Goal: Transaction & Acquisition: Purchase product/service

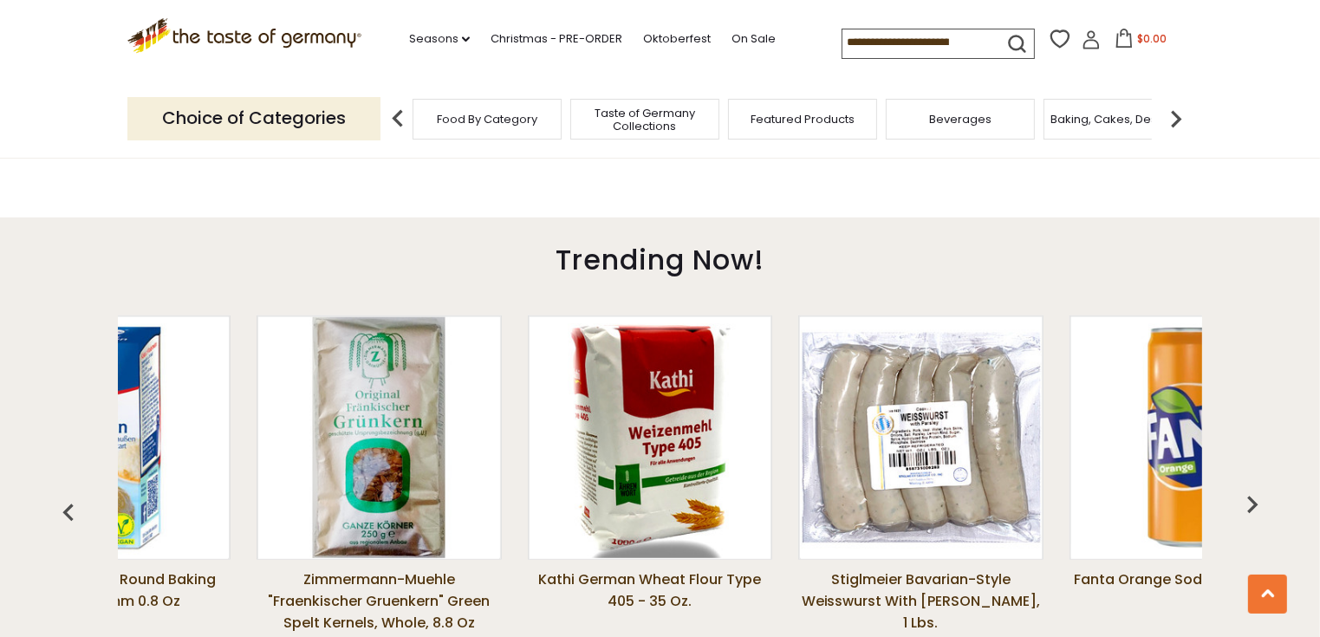
scroll to position [0, 159]
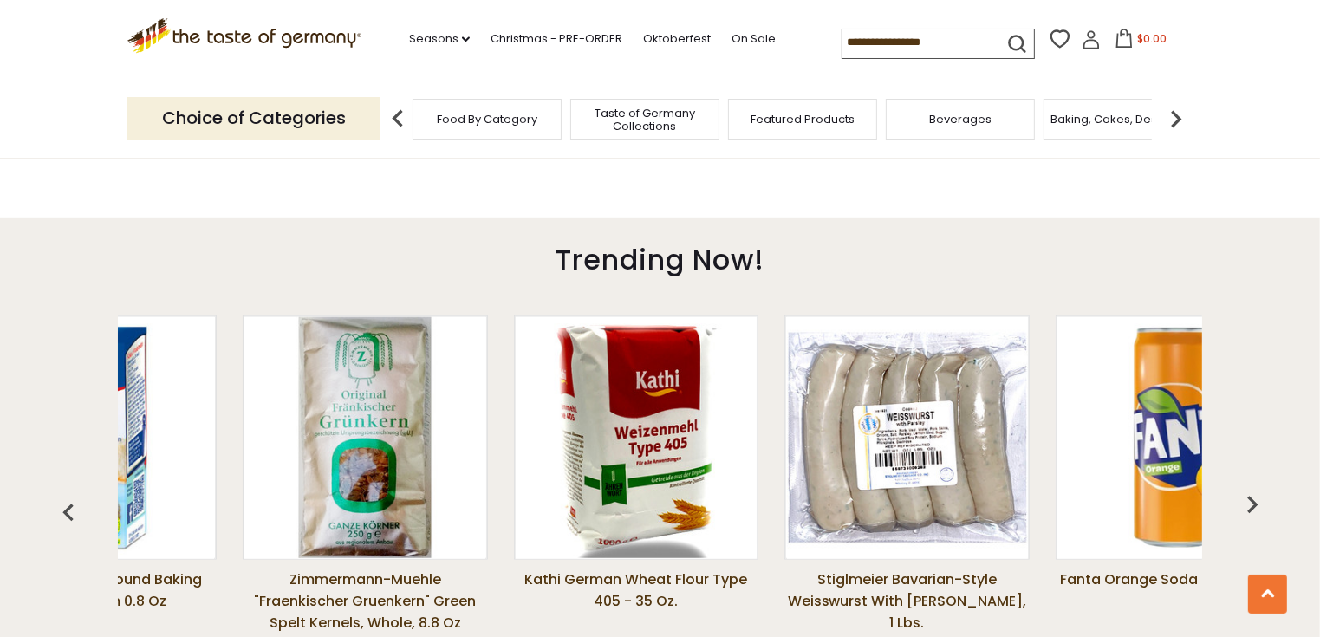
click at [1258, 513] on img "button" at bounding box center [1252, 504] width 35 height 35
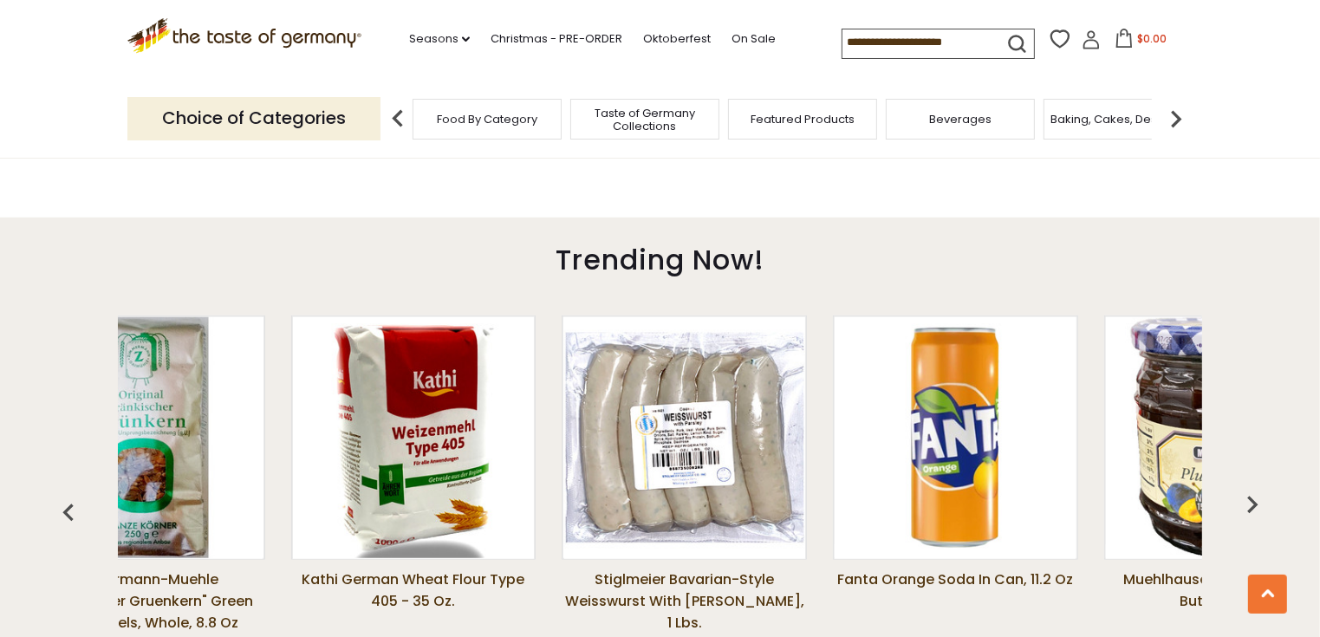
scroll to position [0, 431]
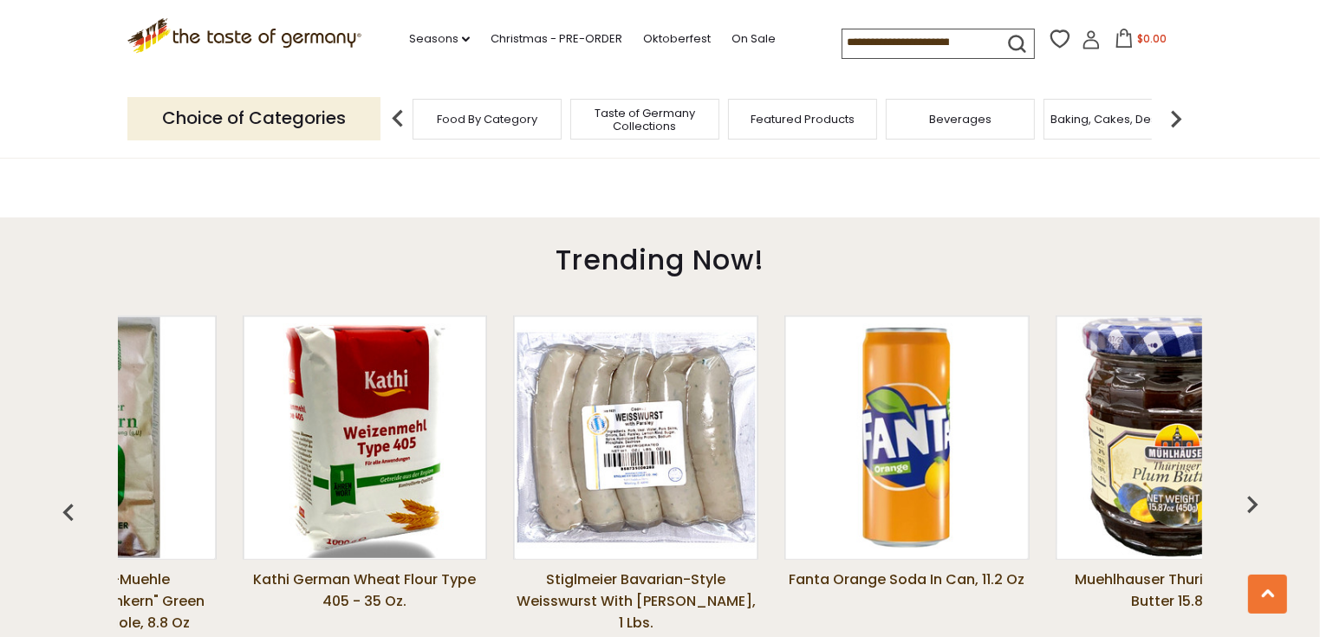
click at [1255, 517] on img "button" at bounding box center [1252, 504] width 35 height 35
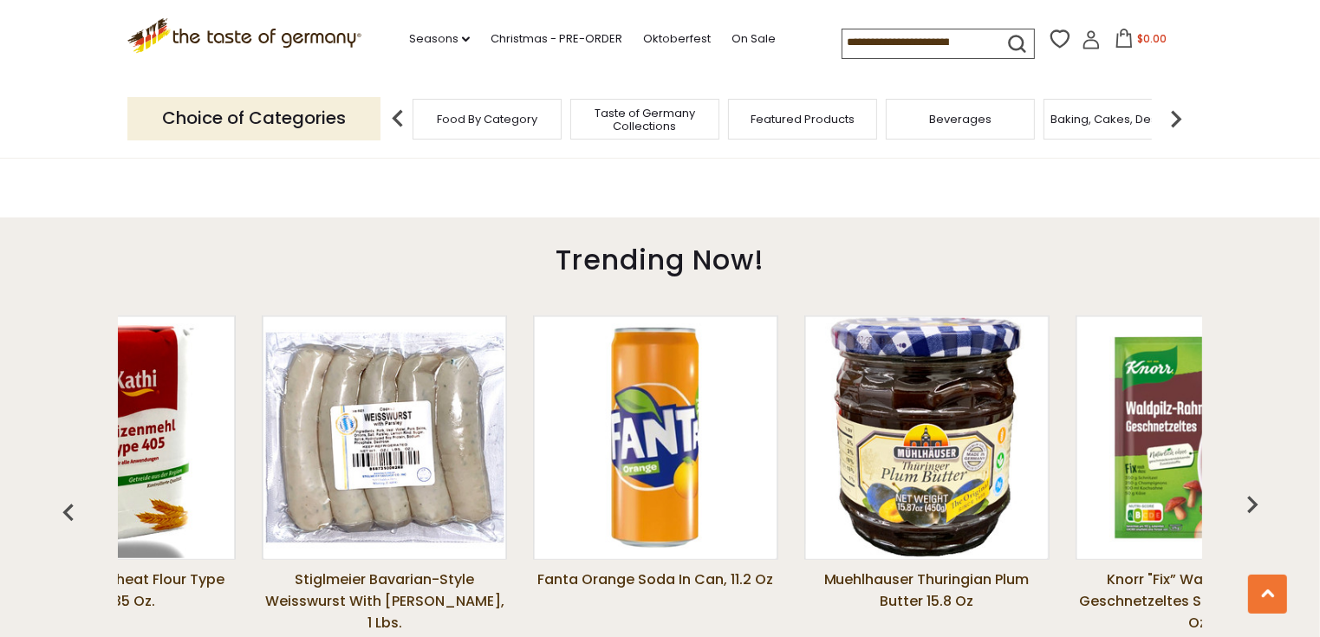
scroll to position [0, 702]
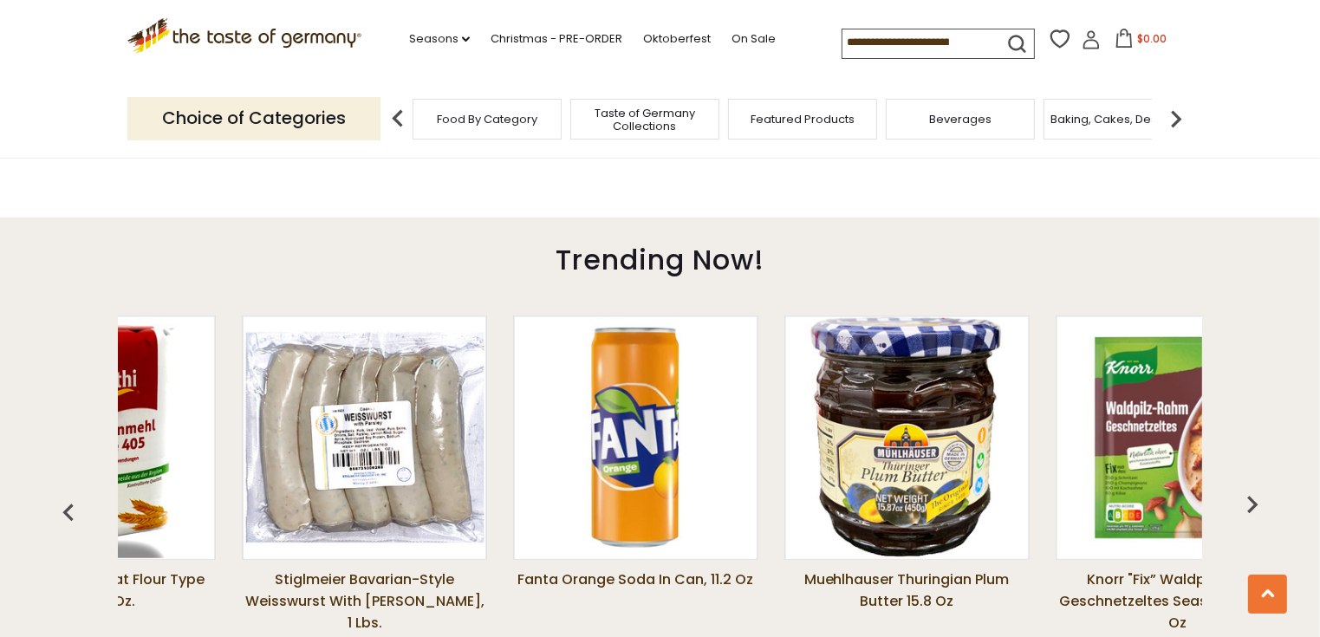
click at [1269, 510] on img "button" at bounding box center [1252, 504] width 35 height 35
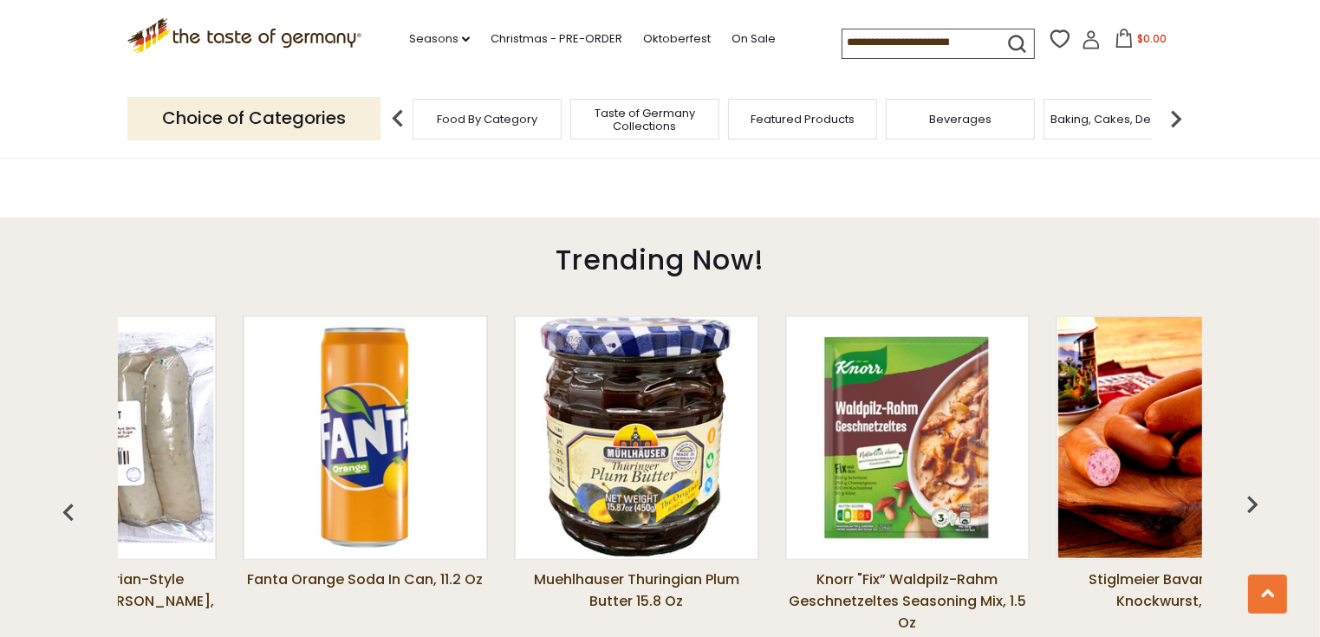
scroll to position [0, 973]
click at [1263, 521] on button "button" at bounding box center [1252, 509] width 38 height 38
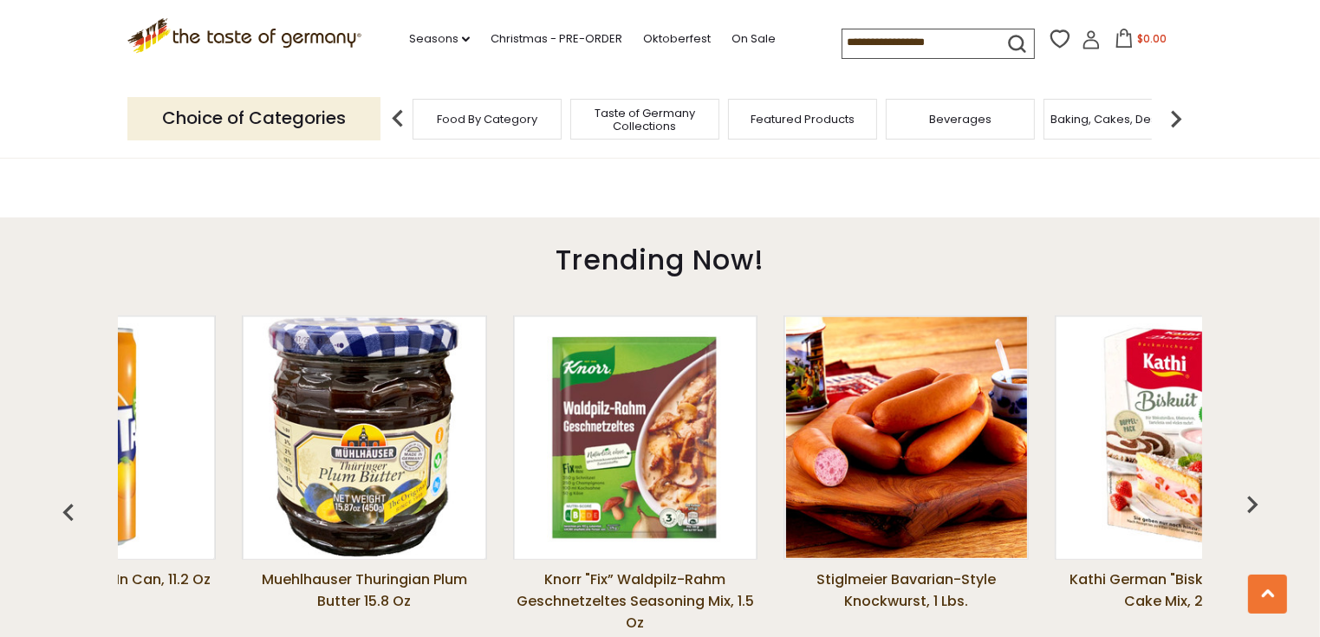
click at [1262, 516] on img "button" at bounding box center [1252, 504] width 35 height 35
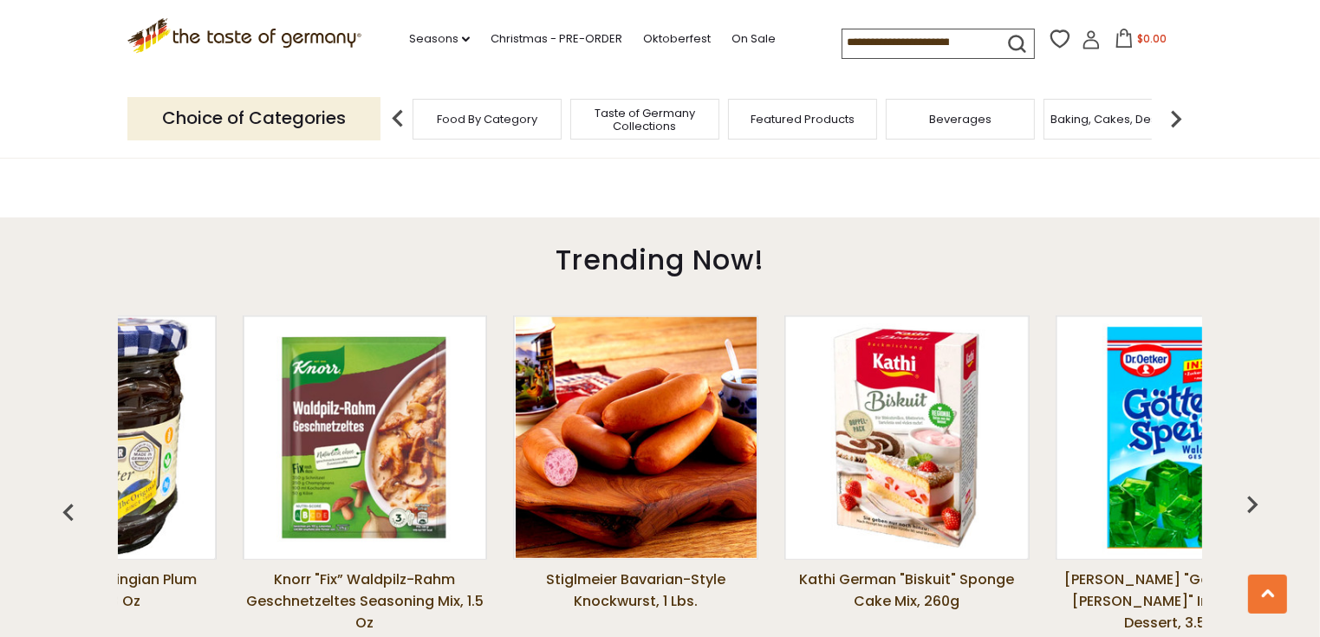
click at [1258, 517] on img "button" at bounding box center [1252, 504] width 35 height 35
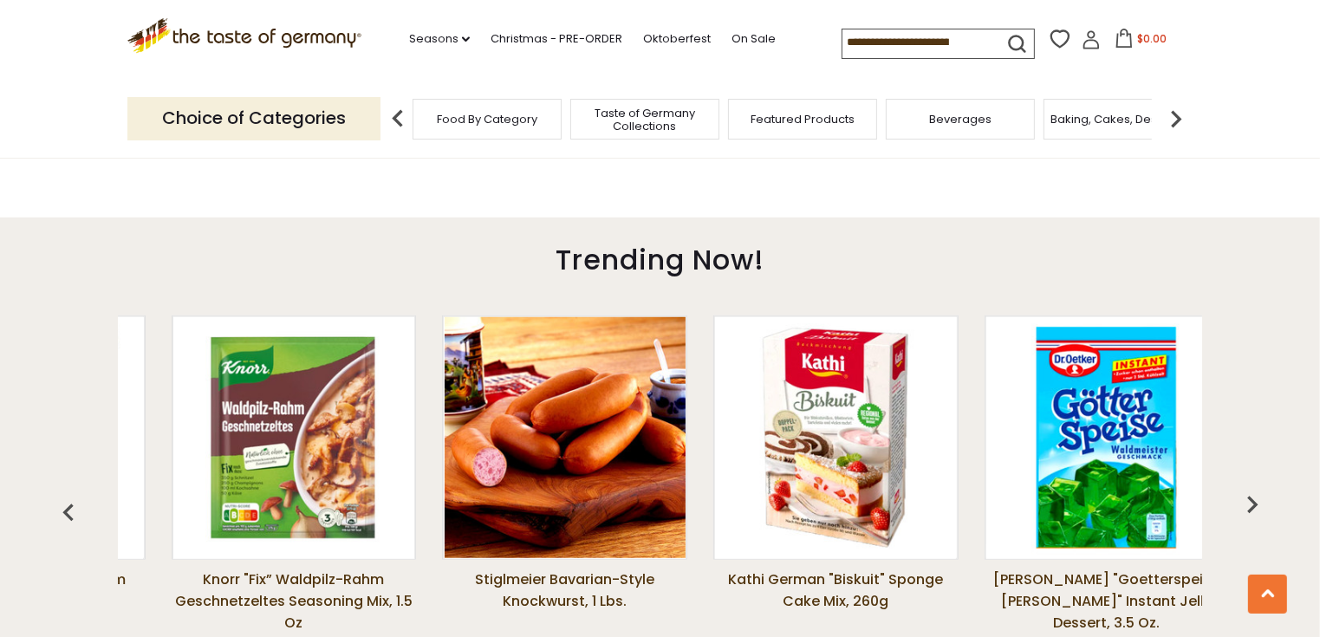
scroll to position [0, 1786]
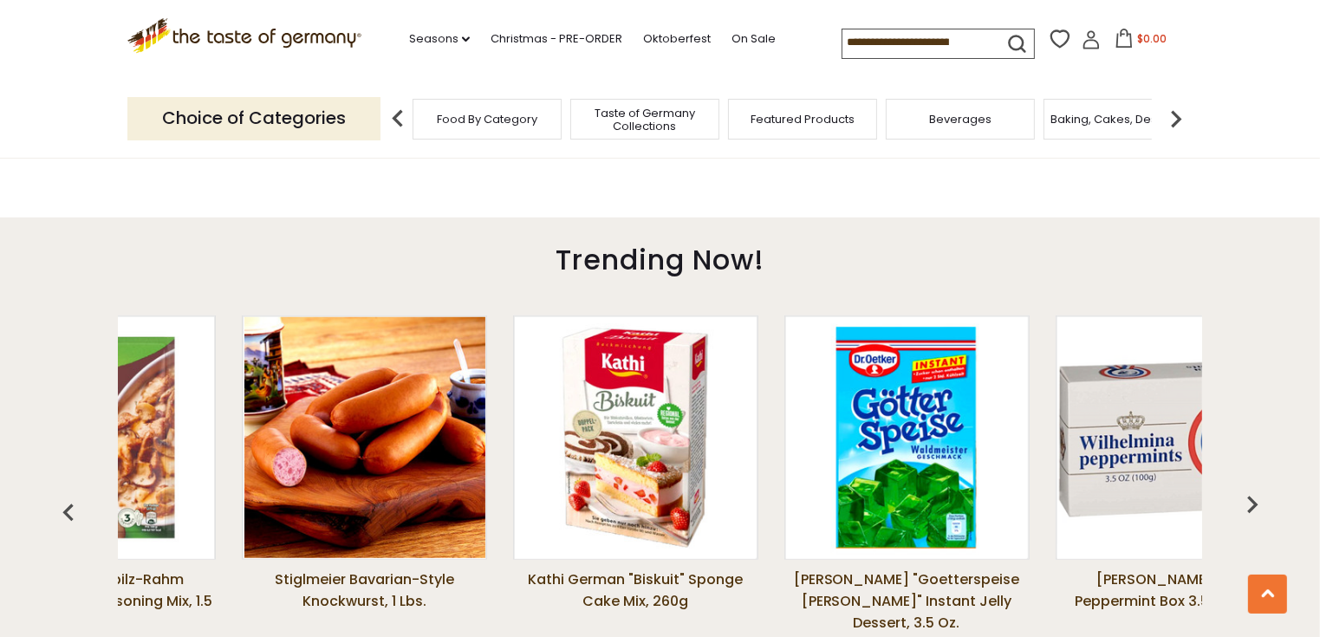
click at [1262, 512] on img "button" at bounding box center [1252, 504] width 35 height 35
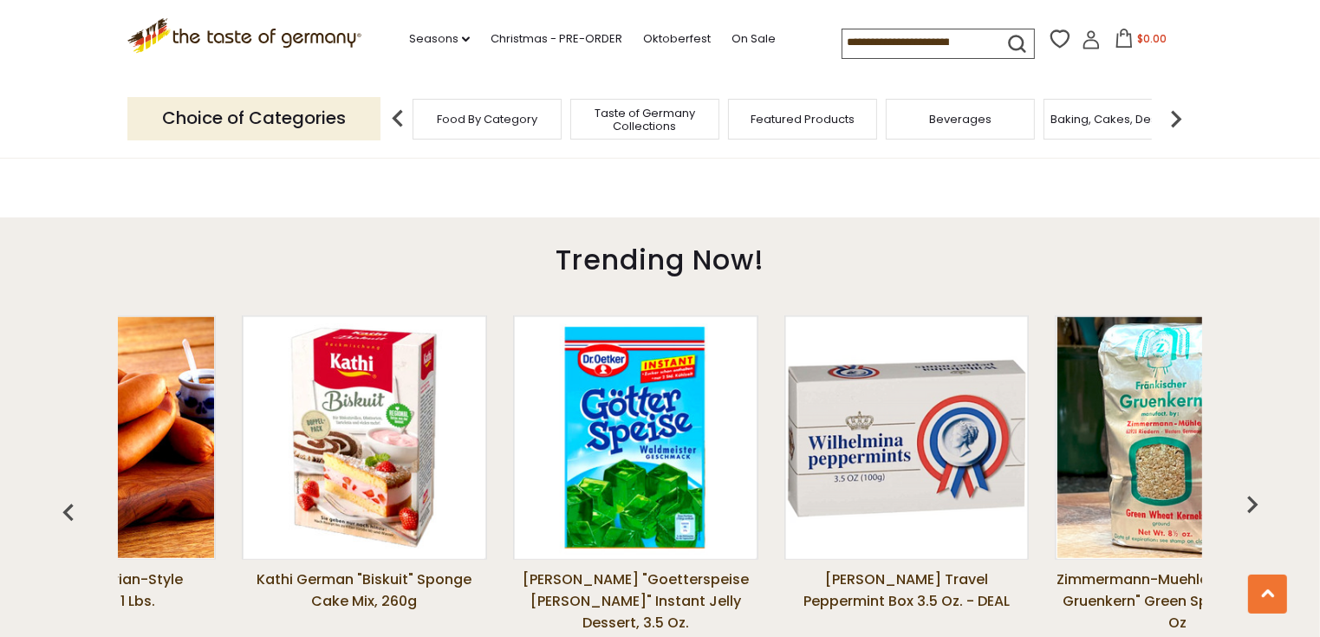
click at [1261, 510] on img "button" at bounding box center [1252, 504] width 35 height 35
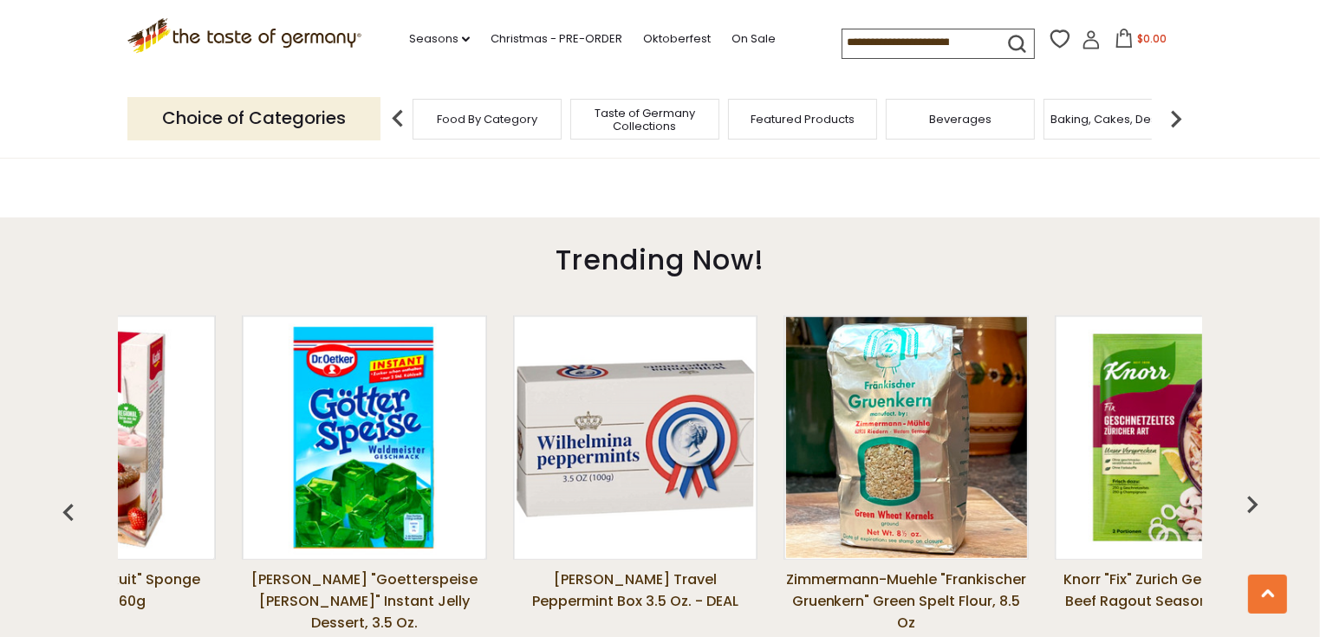
click at [1264, 512] on img "button" at bounding box center [1252, 504] width 35 height 35
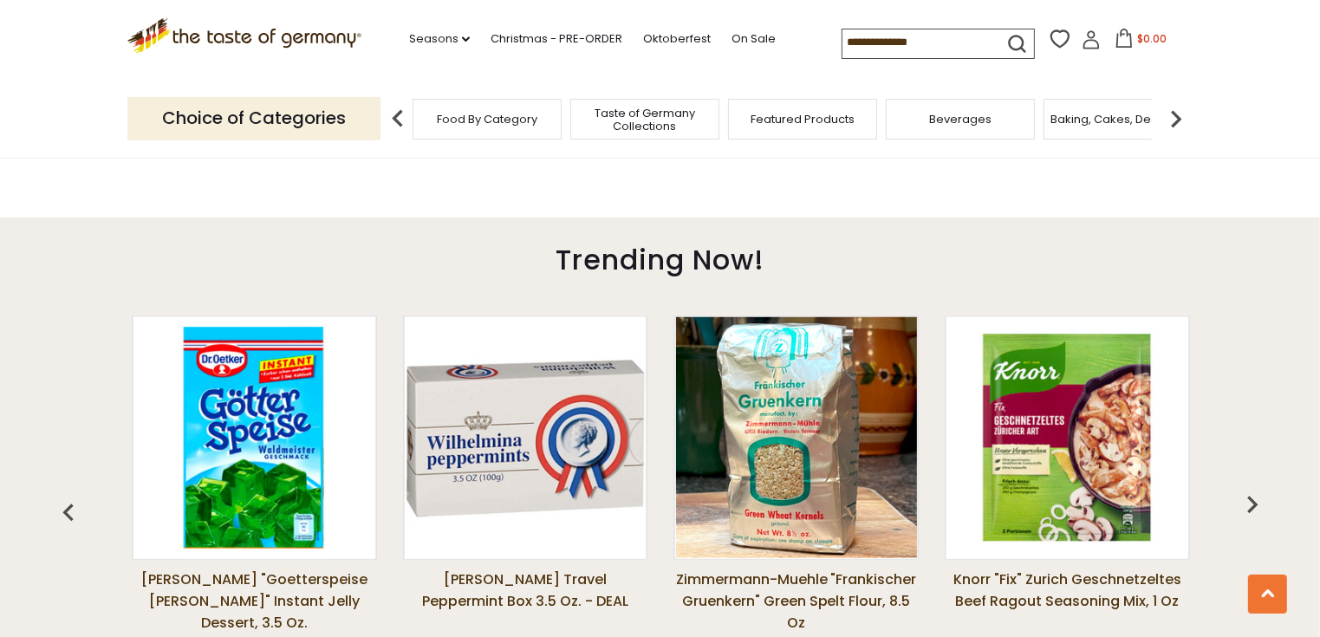
click at [1257, 526] on button "button" at bounding box center [1252, 509] width 38 height 38
click at [458, 45] on link "Seasons dropdown_arrow" at bounding box center [439, 38] width 61 height 19
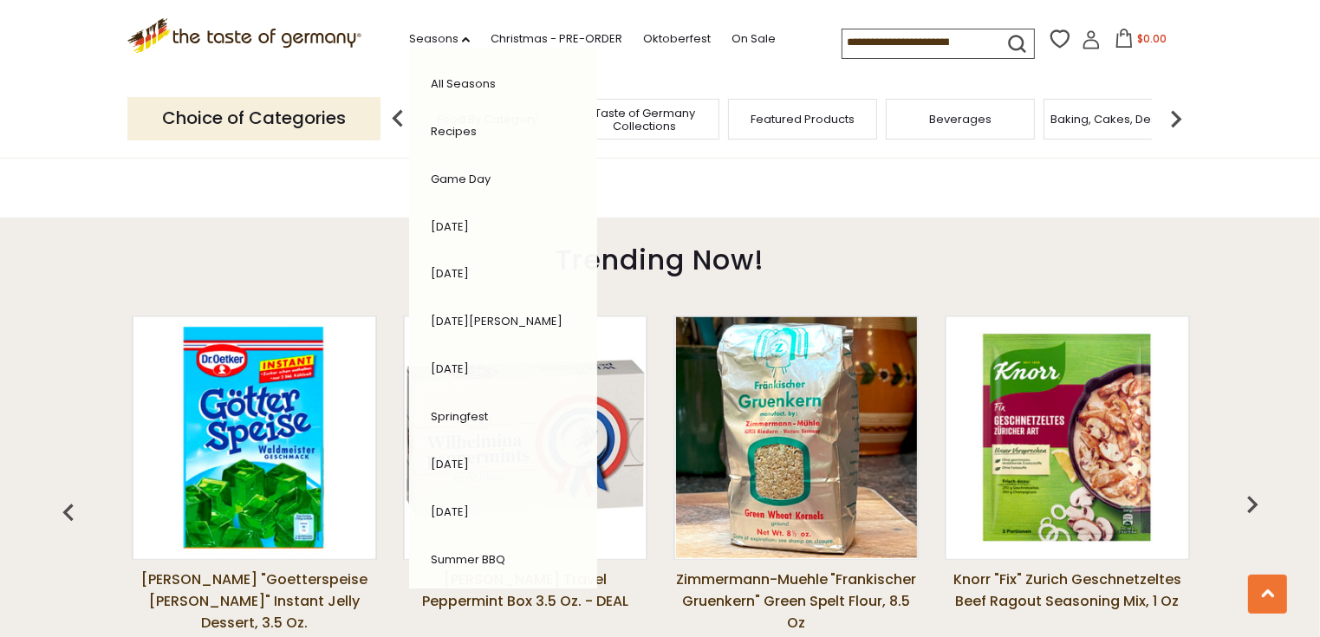
click at [484, 87] on link "All Seasons" at bounding box center [463, 83] width 65 height 16
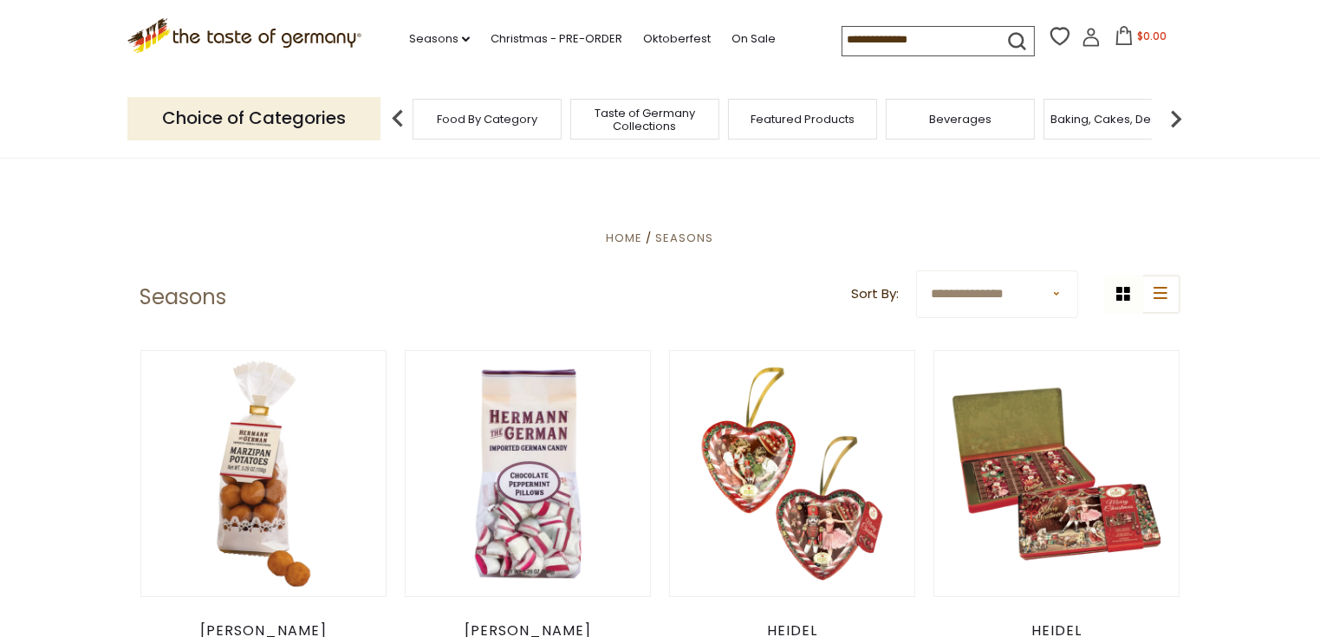
click at [1180, 118] on img at bounding box center [1176, 118] width 35 height 35
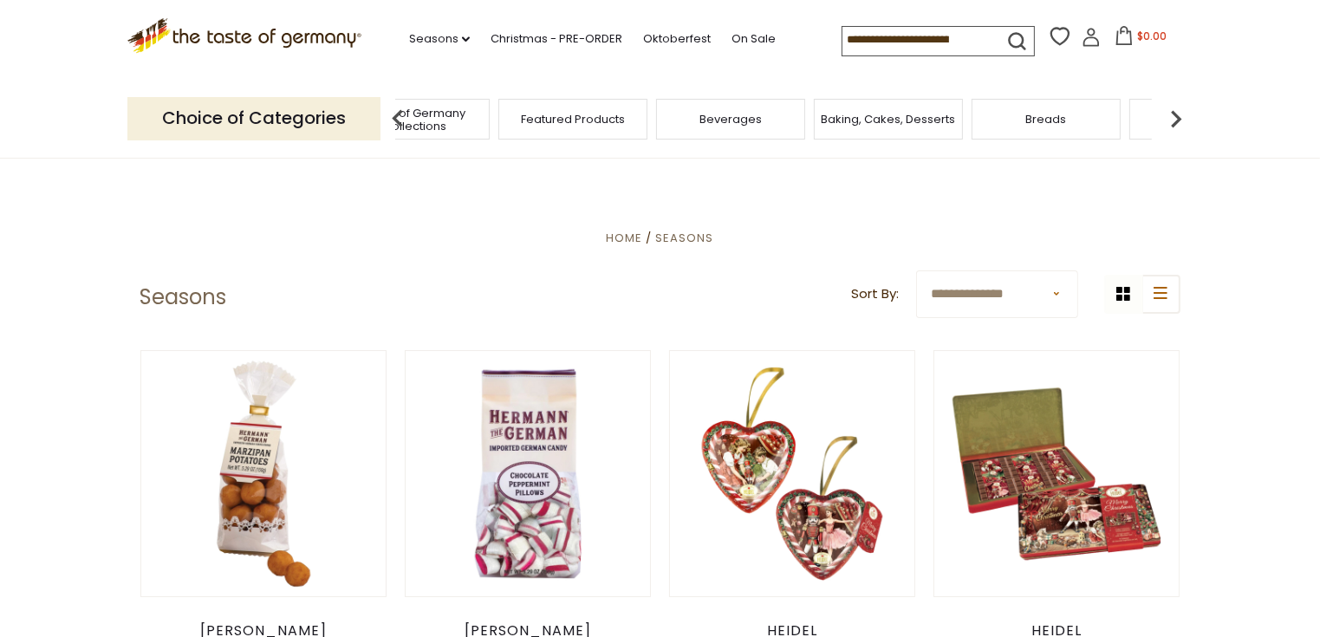
click at [1189, 122] on img at bounding box center [1176, 118] width 35 height 35
click at [1186, 121] on img at bounding box center [1176, 118] width 35 height 35
click at [916, 119] on span "Cereal" at bounding box center [902, 119] width 39 height 13
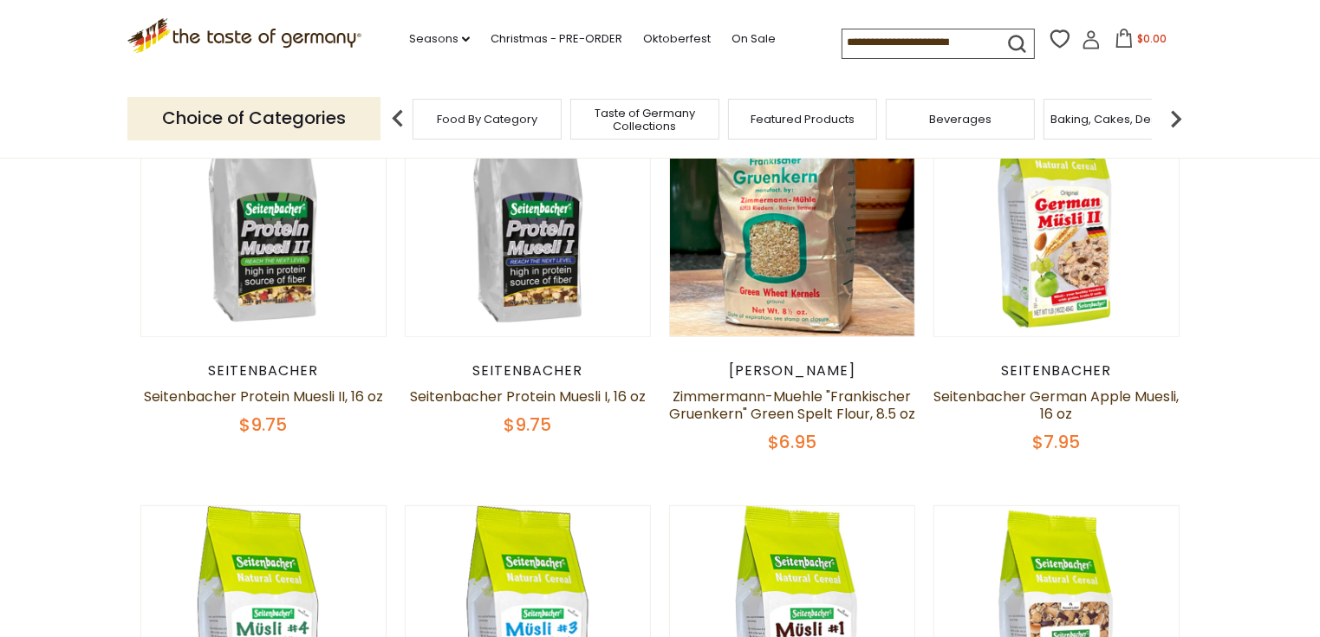
scroll to position [586, 0]
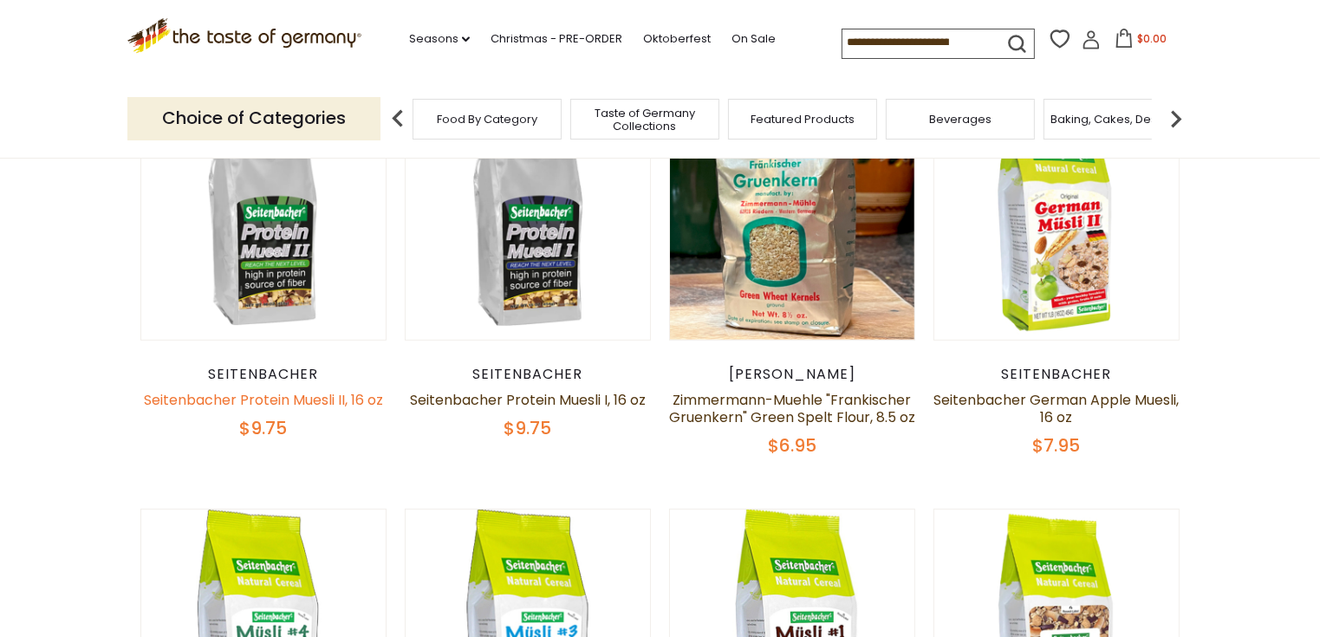
click at [230, 400] on link "Seitenbacher Protein Muesli II, 16 oz" at bounding box center [263, 400] width 239 height 20
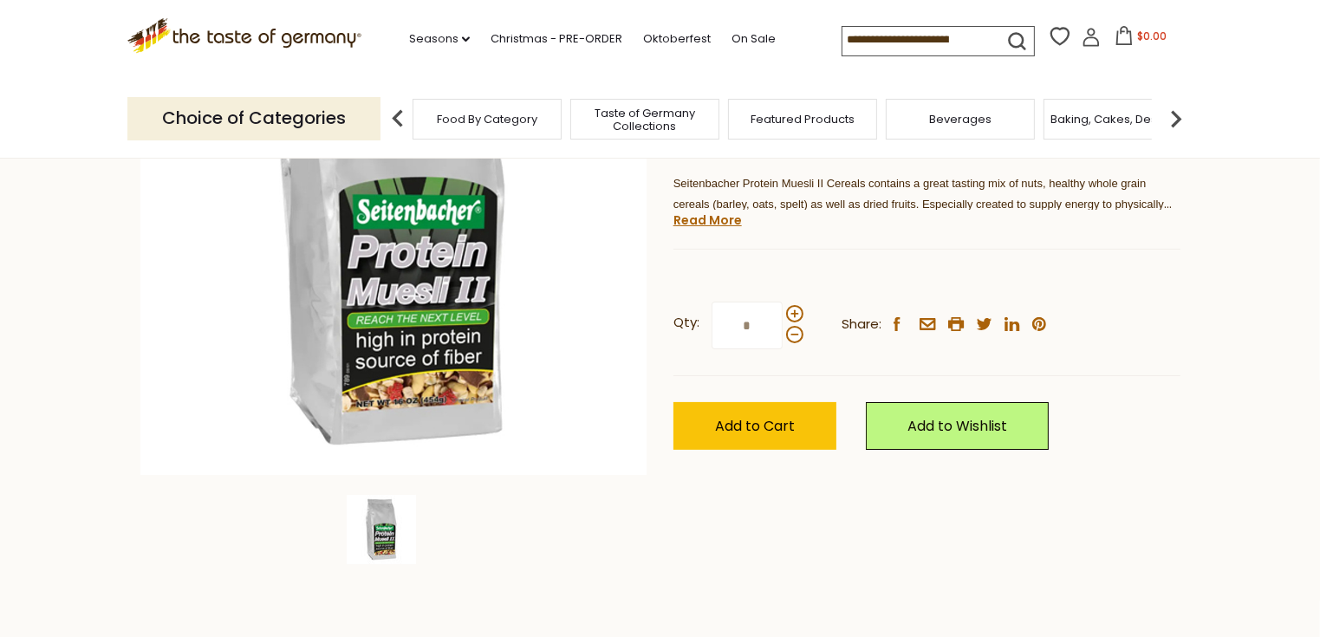
scroll to position [285, 0]
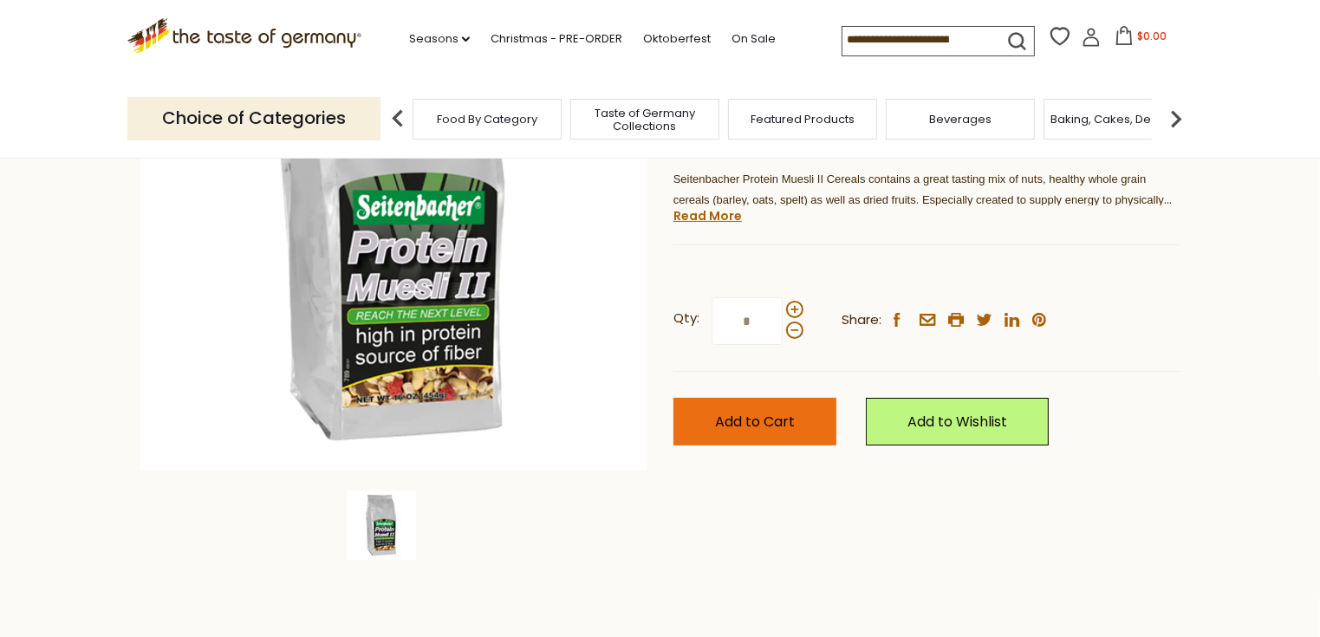
click at [778, 430] on span "Add to Cart" at bounding box center [755, 422] width 80 height 20
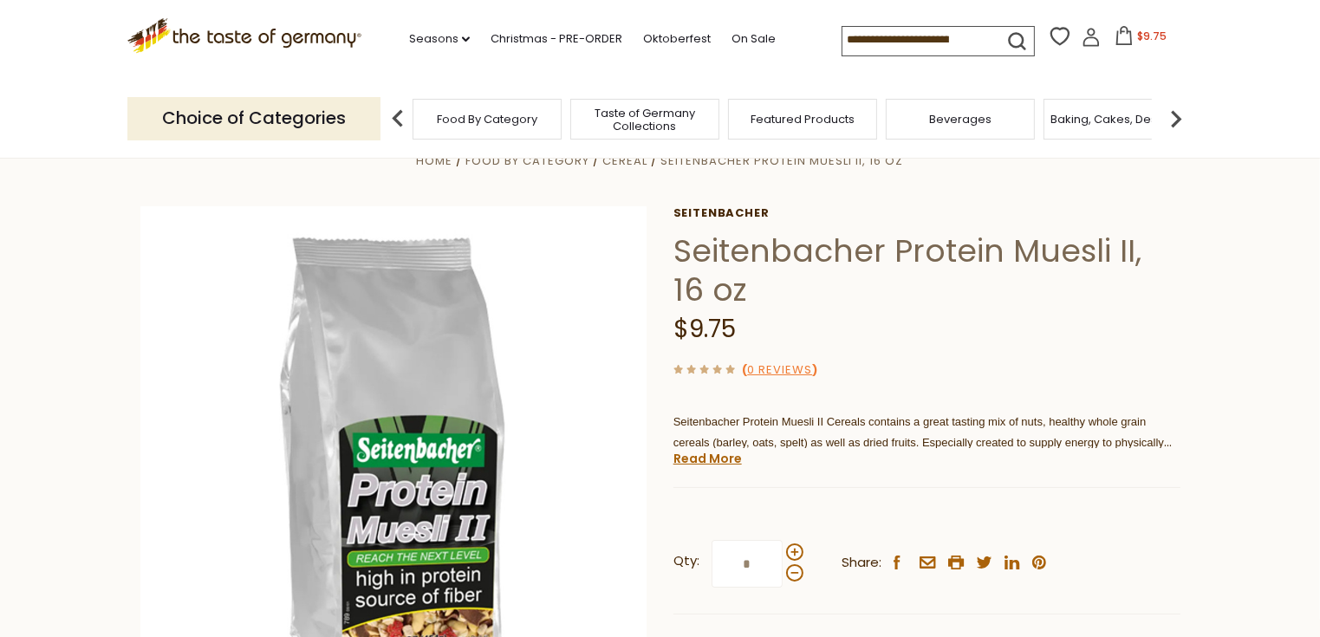
scroll to position [42, 0]
click at [1174, 130] on img at bounding box center [1176, 118] width 35 height 35
click at [1166, 127] on img at bounding box center [1176, 118] width 35 height 35
click at [1168, 133] on img at bounding box center [1176, 118] width 35 height 35
click at [1177, 131] on img at bounding box center [1176, 118] width 35 height 35
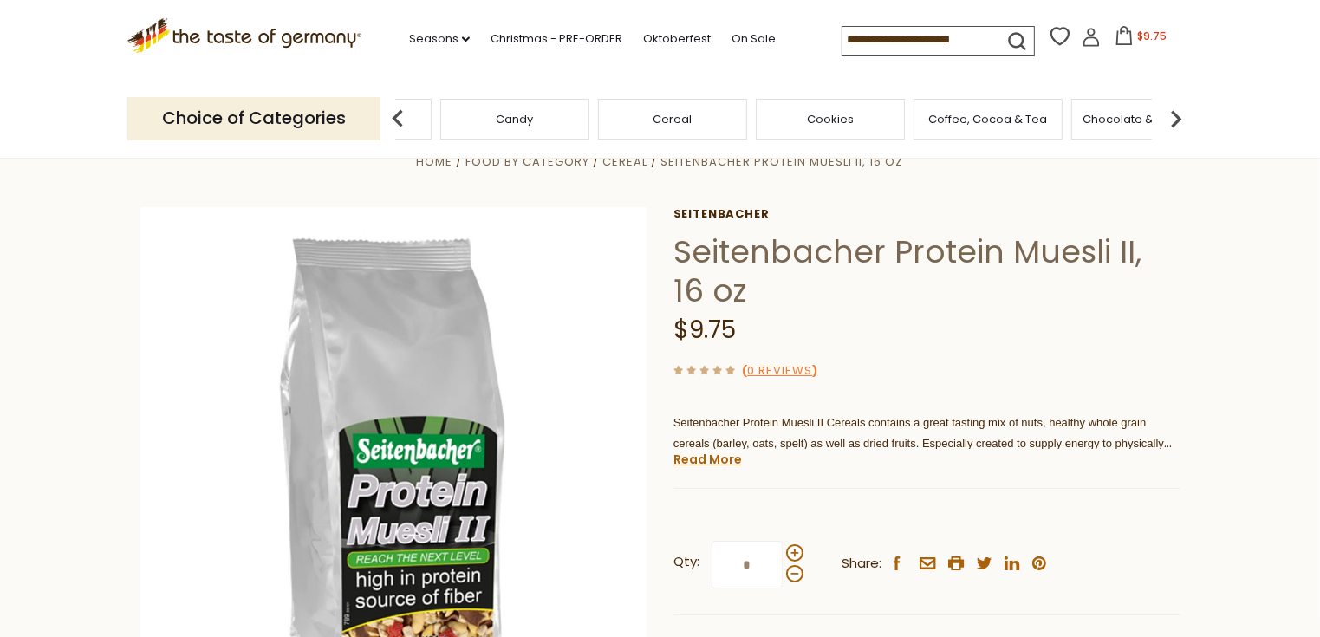
click at [1190, 128] on img at bounding box center [1176, 118] width 35 height 35
click at [1181, 131] on img at bounding box center [1176, 118] width 35 height 35
click at [1182, 127] on img at bounding box center [1176, 118] width 35 height 35
click at [1189, 129] on img at bounding box center [1176, 118] width 35 height 35
click at [1179, 126] on img at bounding box center [1176, 118] width 35 height 35
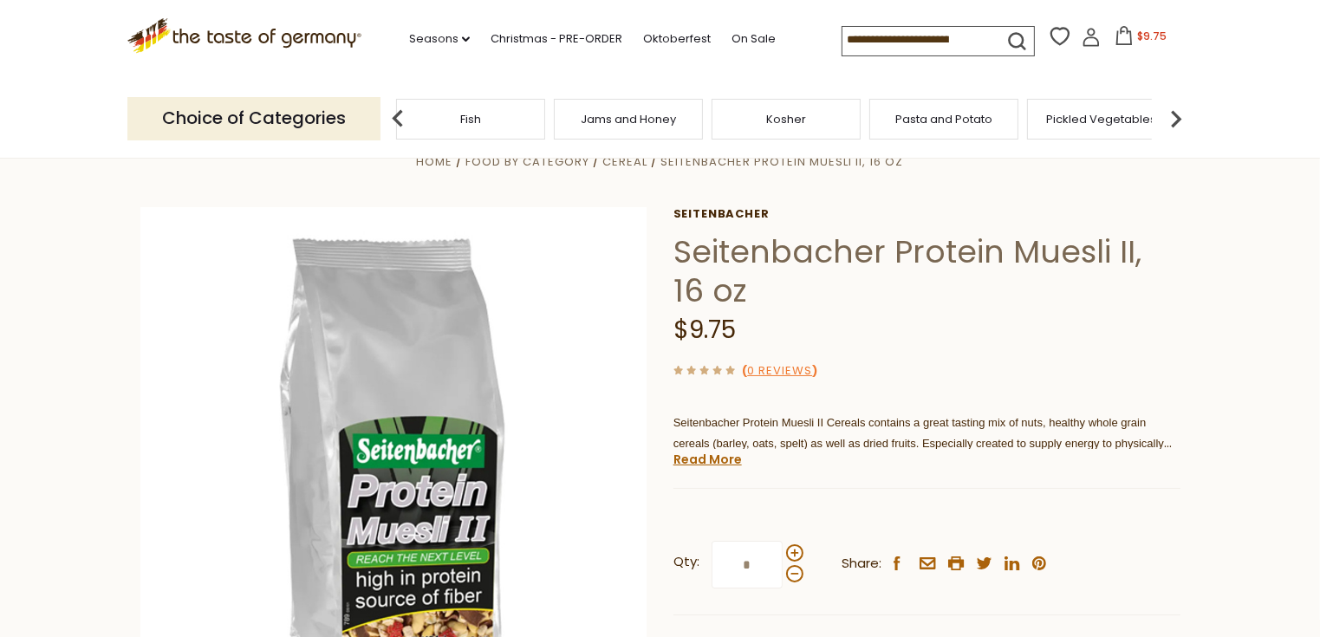
click at [1183, 121] on img at bounding box center [1176, 118] width 35 height 35
click at [1180, 123] on img at bounding box center [1176, 118] width 35 height 35
click at [1182, 124] on img at bounding box center [1176, 118] width 35 height 35
click at [1182, 125] on img at bounding box center [1176, 118] width 35 height 35
click at [986, 120] on span "Soups & Sauces" at bounding box center [972, 119] width 92 height 13
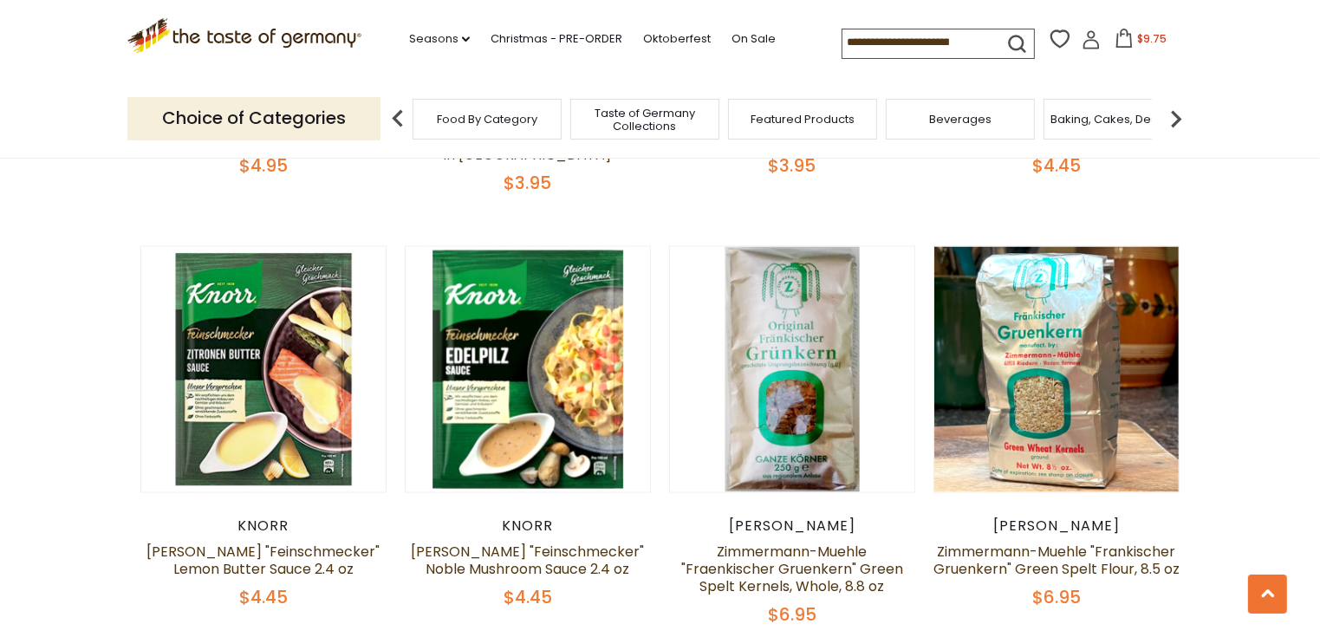
scroll to position [3099, 0]
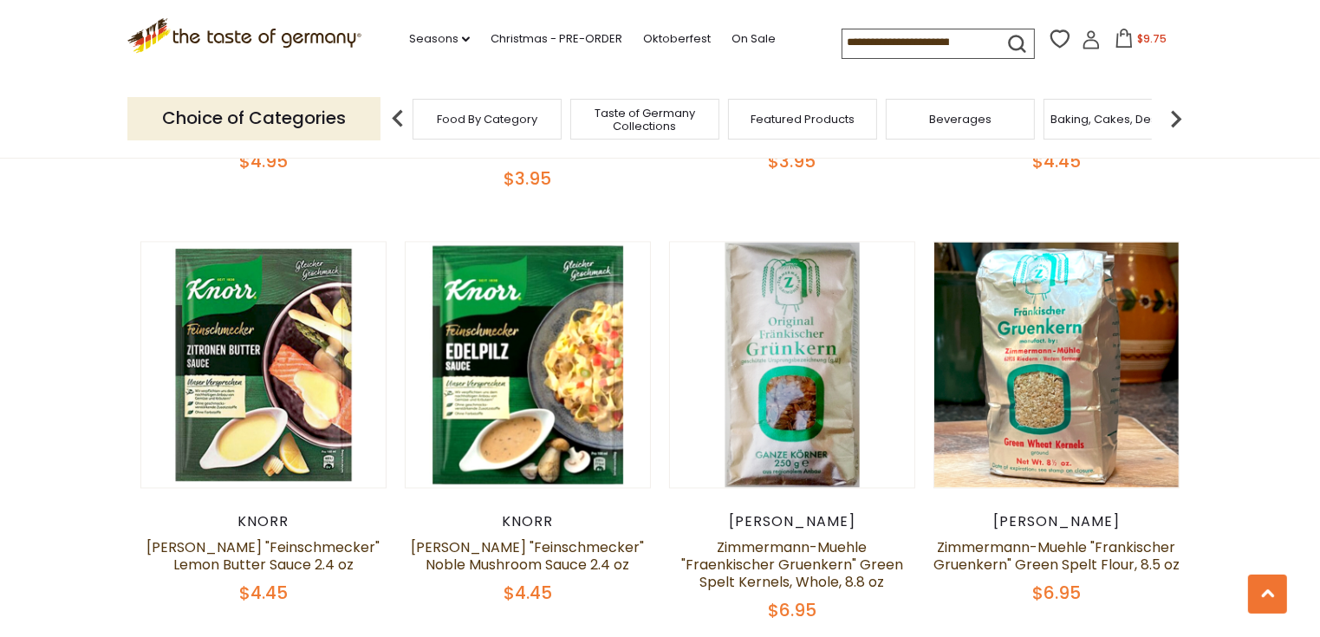
click at [231, 538] on link "[PERSON_NAME] "Feinschmecker" Lemon Butter Sauce 2.4 oz" at bounding box center [262, 556] width 233 height 37
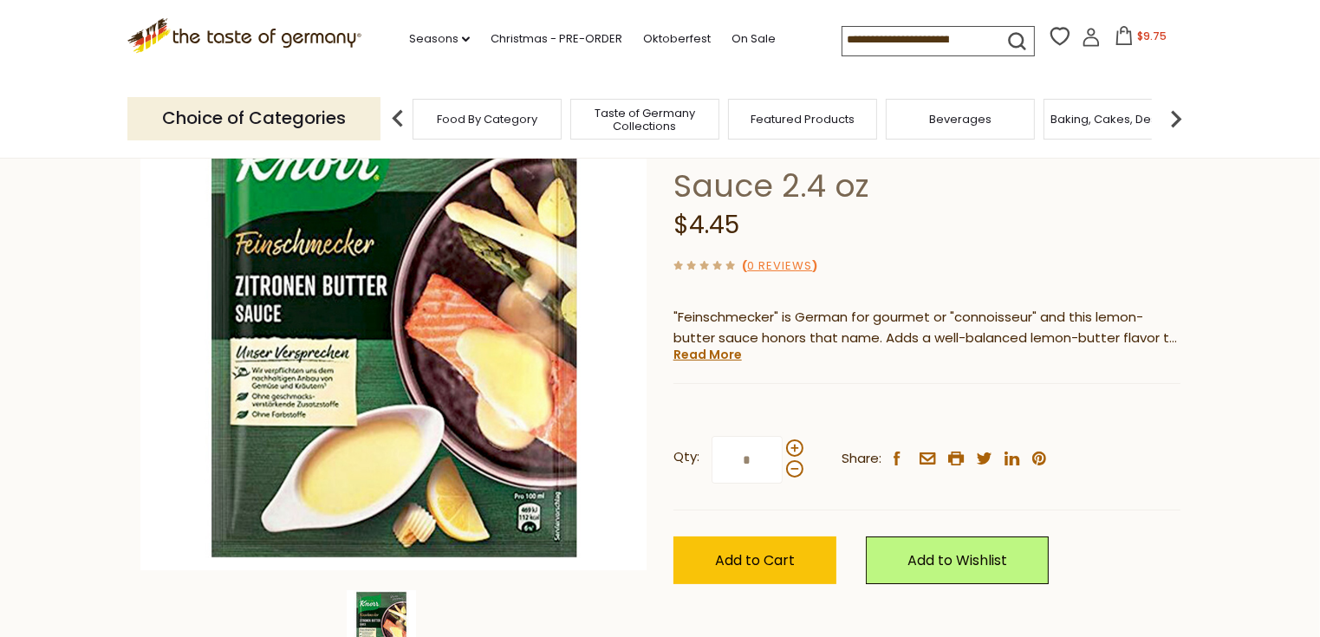
scroll to position [191, 0]
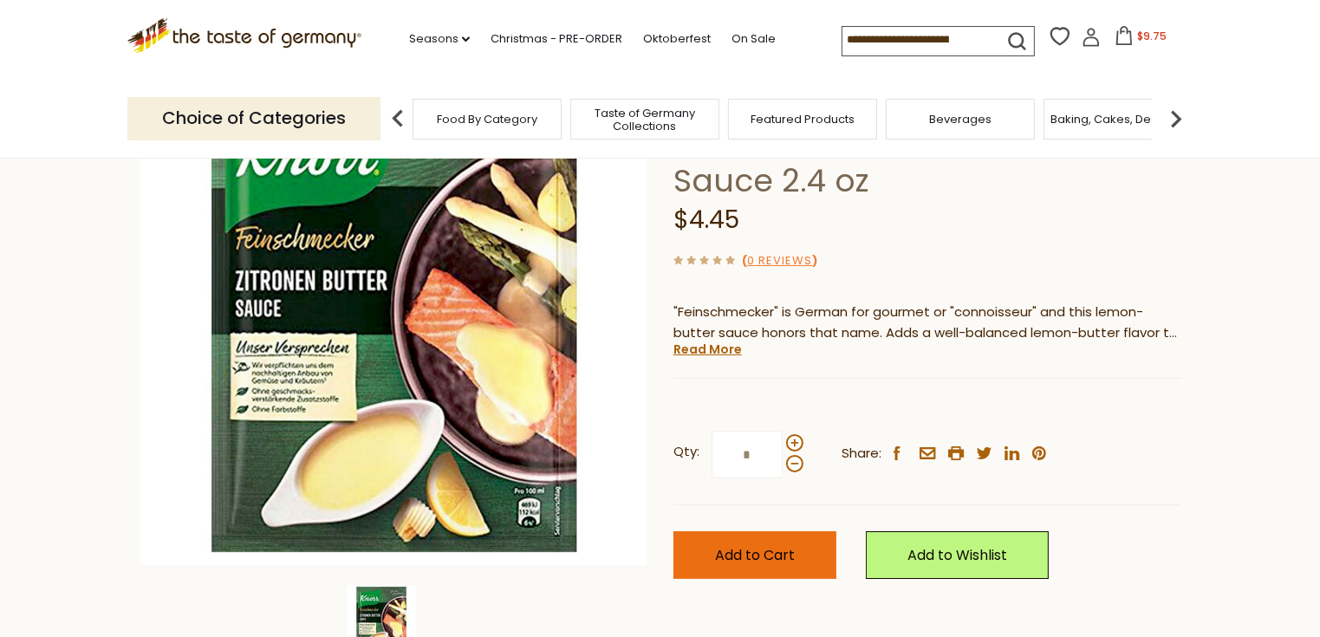
click at [787, 531] on button "Add to Cart" at bounding box center [754, 555] width 163 height 48
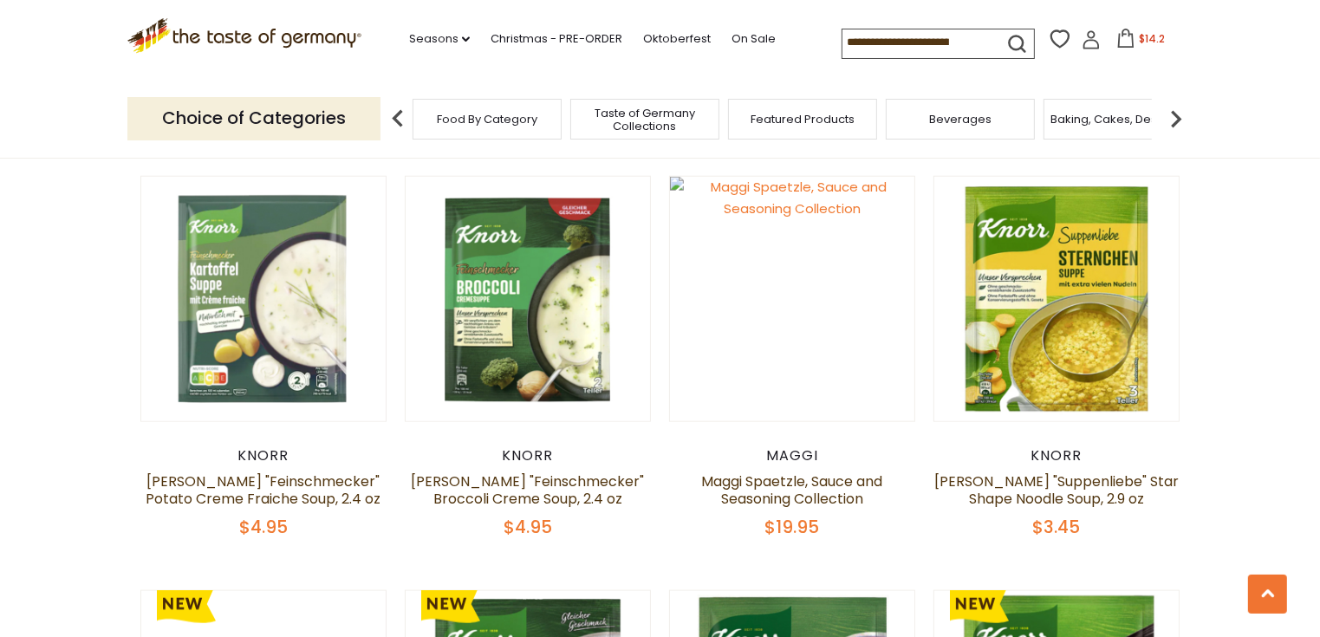
scroll to position [1865, 0]
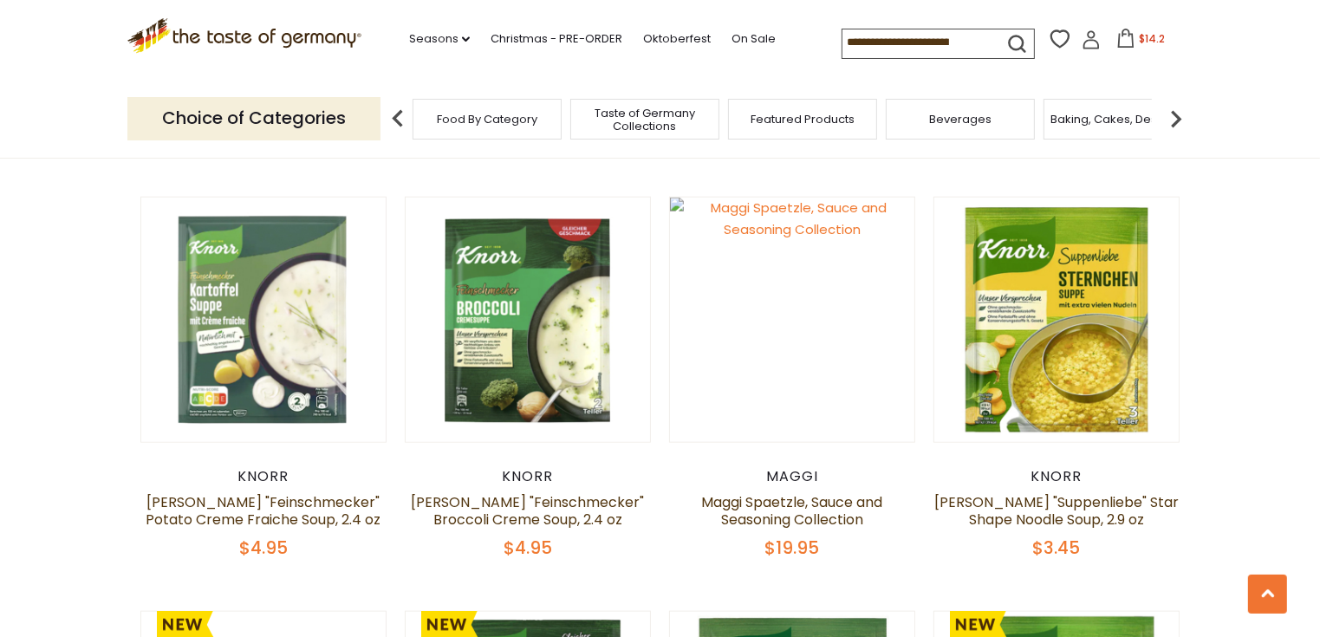
click at [1248, 369] on section "**********" at bounding box center [660, 422] width 1320 height 4259
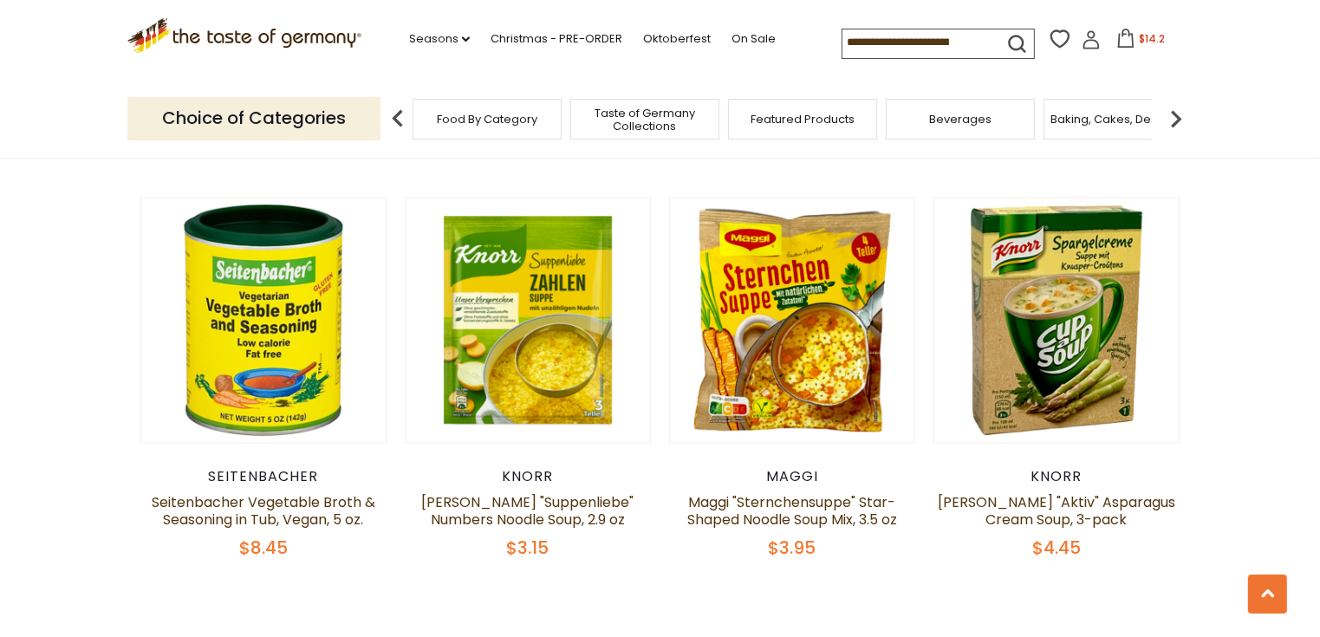
scroll to position [3581, 0]
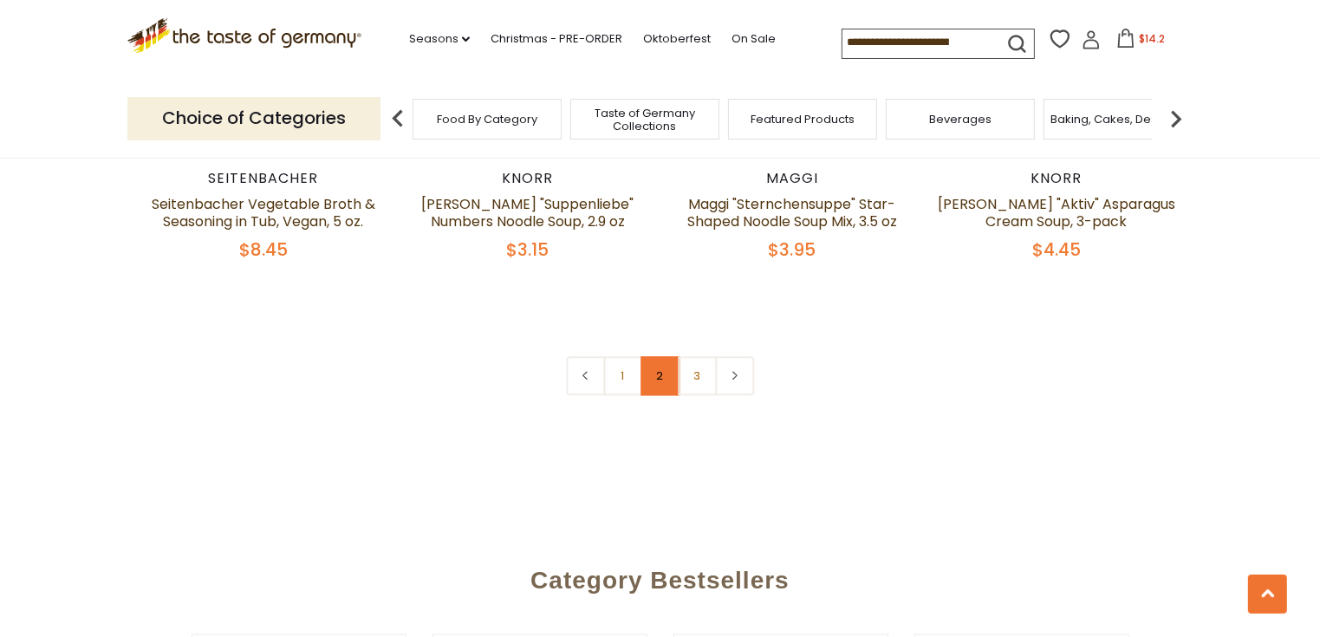
click at [671, 356] on link "2" at bounding box center [659, 375] width 39 height 39
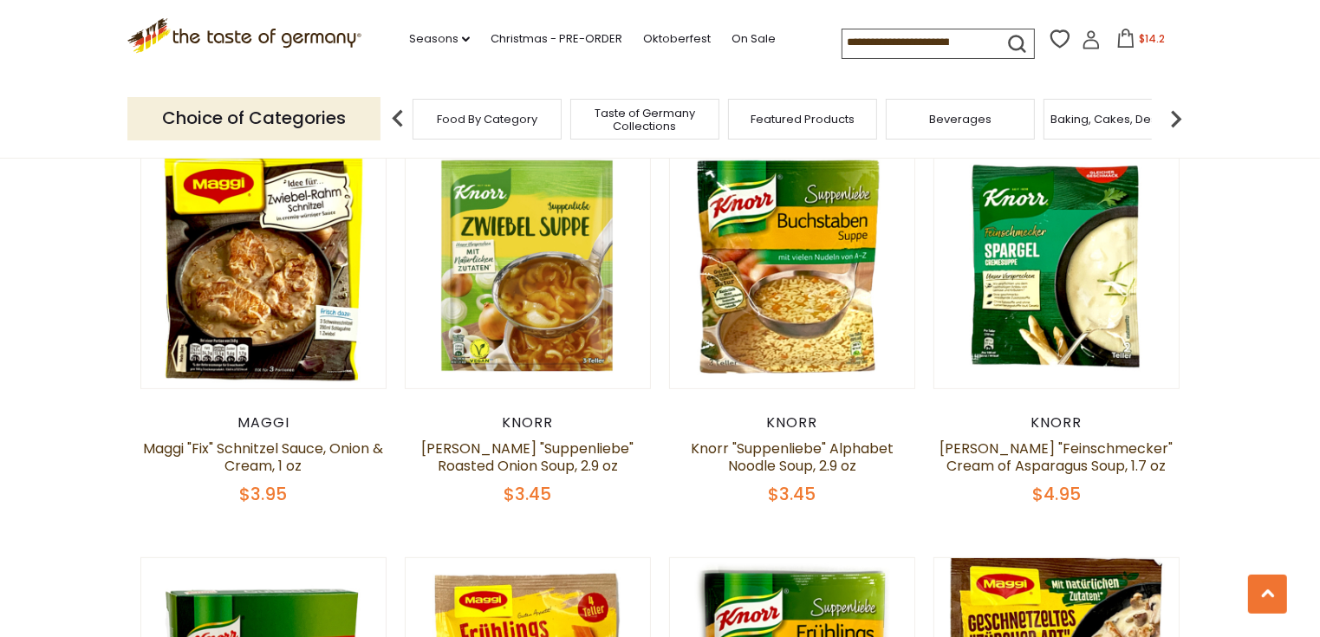
scroll to position [639, 0]
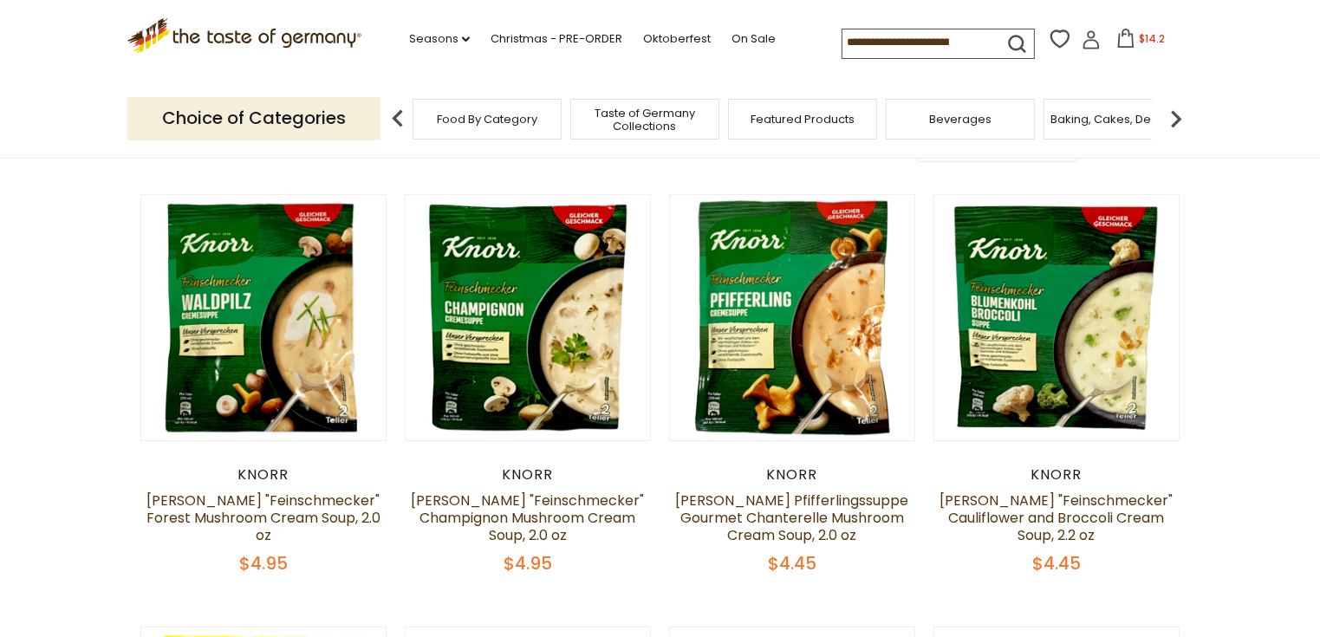
scroll to position [0, 0]
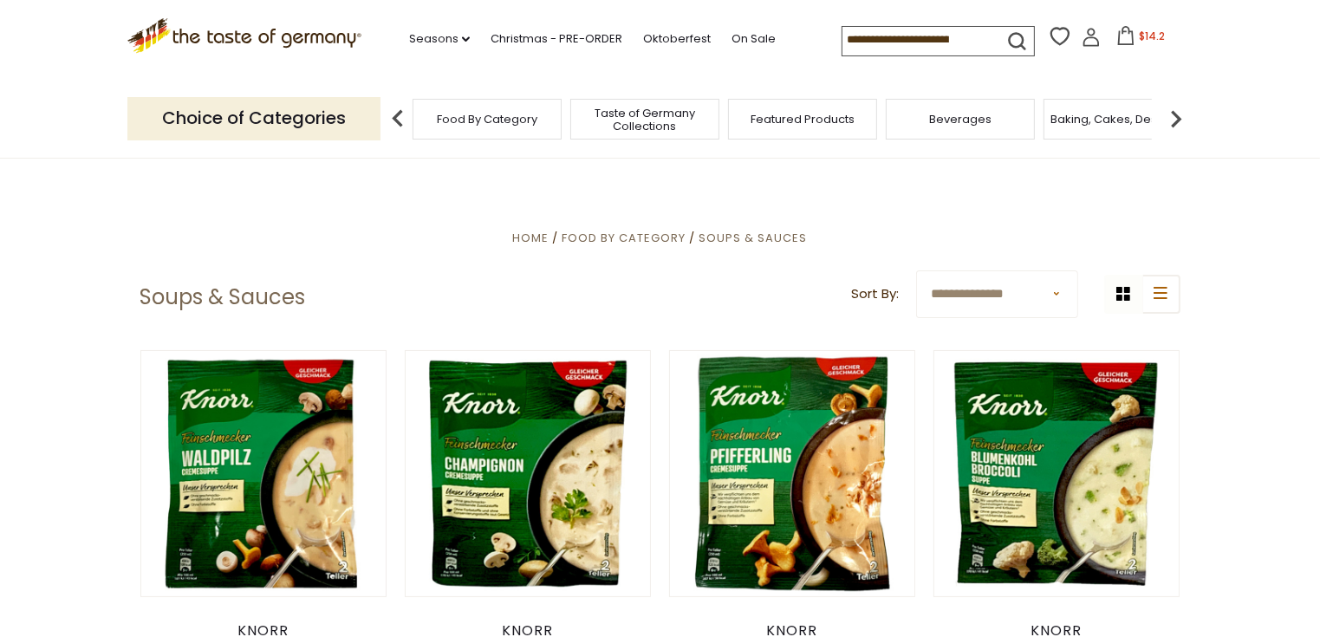
click at [1184, 114] on img at bounding box center [1176, 118] width 35 height 35
click at [1189, 123] on img at bounding box center [1176, 118] width 35 height 35
click at [1189, 118] on img at bounding box center [1176, 118] width 35 height 35
click at [1187, 114] on img at bounding box center [1176, 118] width 35 height 35
click at [1185, 125] on img at bounding box center [1176, 118] width 35 height 35
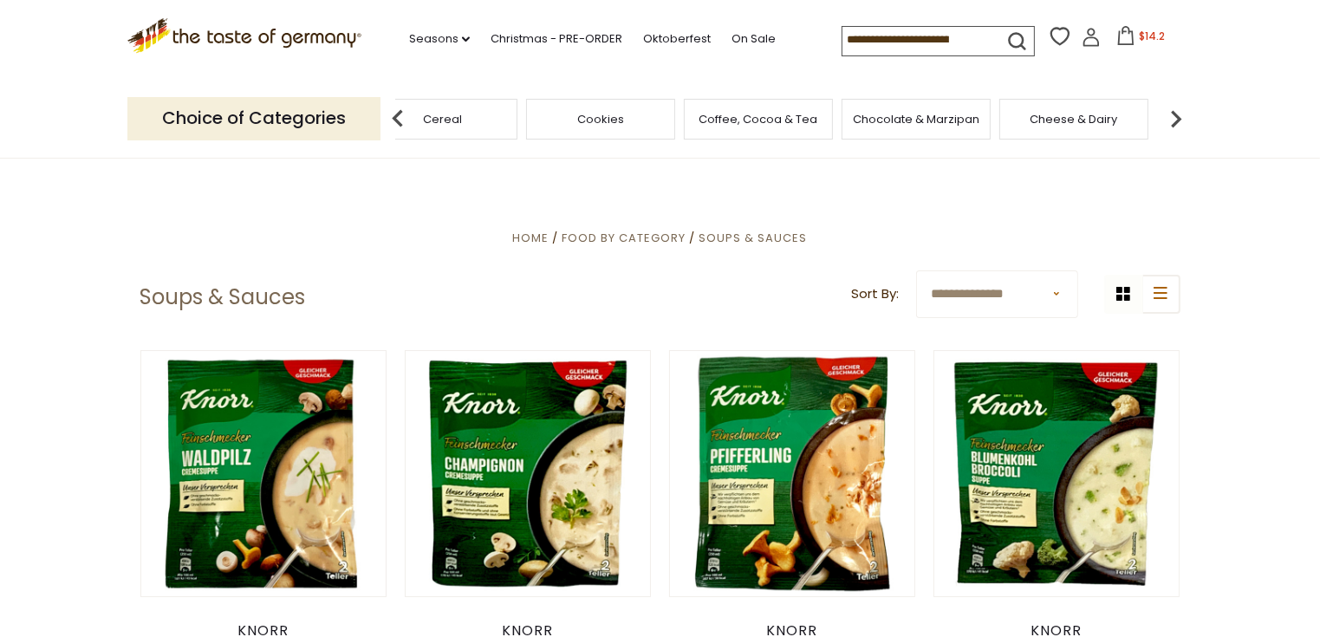
click at [1189, 118] on img at bounding box center [1176, 118] width 35 height 35
click at [1022, 117] on span "Condiments, Seasonings" at bounding box center [1002, 120] width 139 height 26
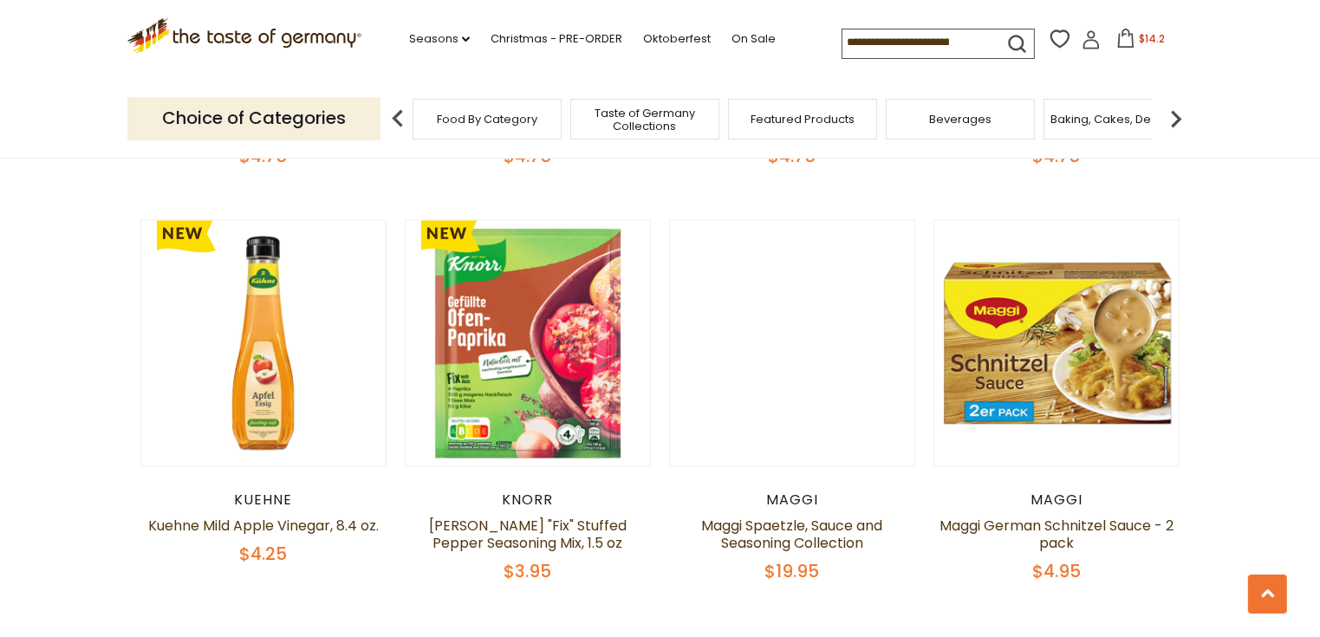
scroll to position [3884, 0]
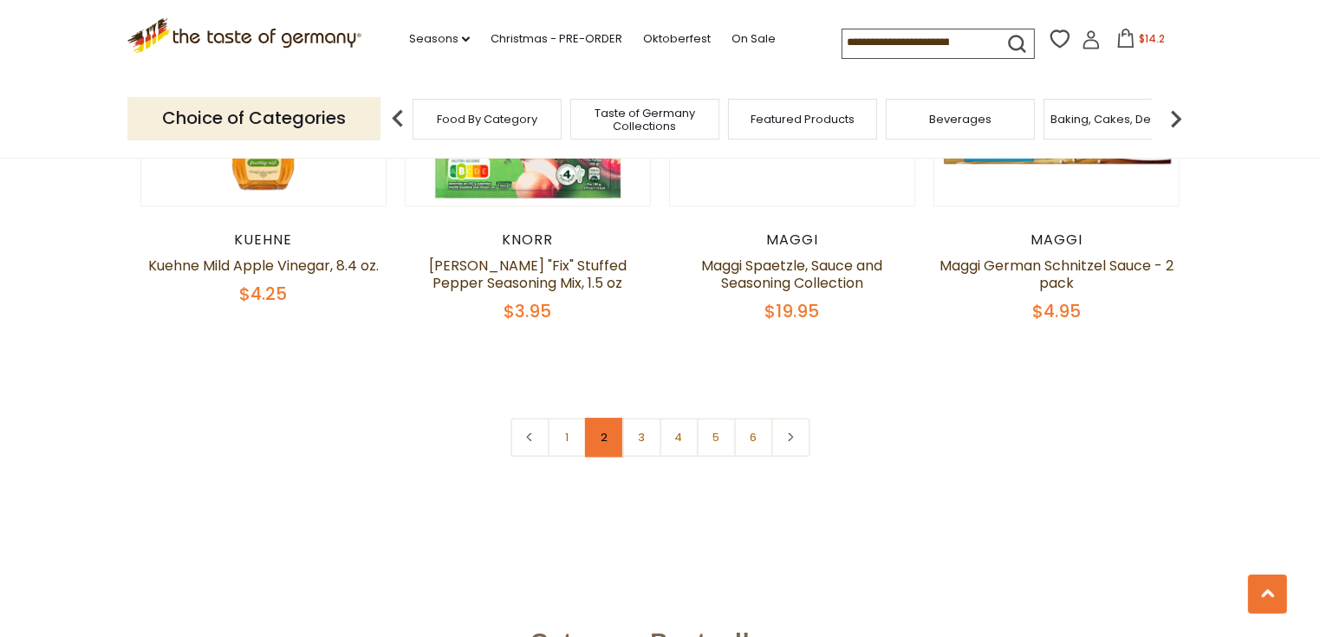
click at [615, 418] on link "2" at bounding box center [604, 437] width 39 height 39
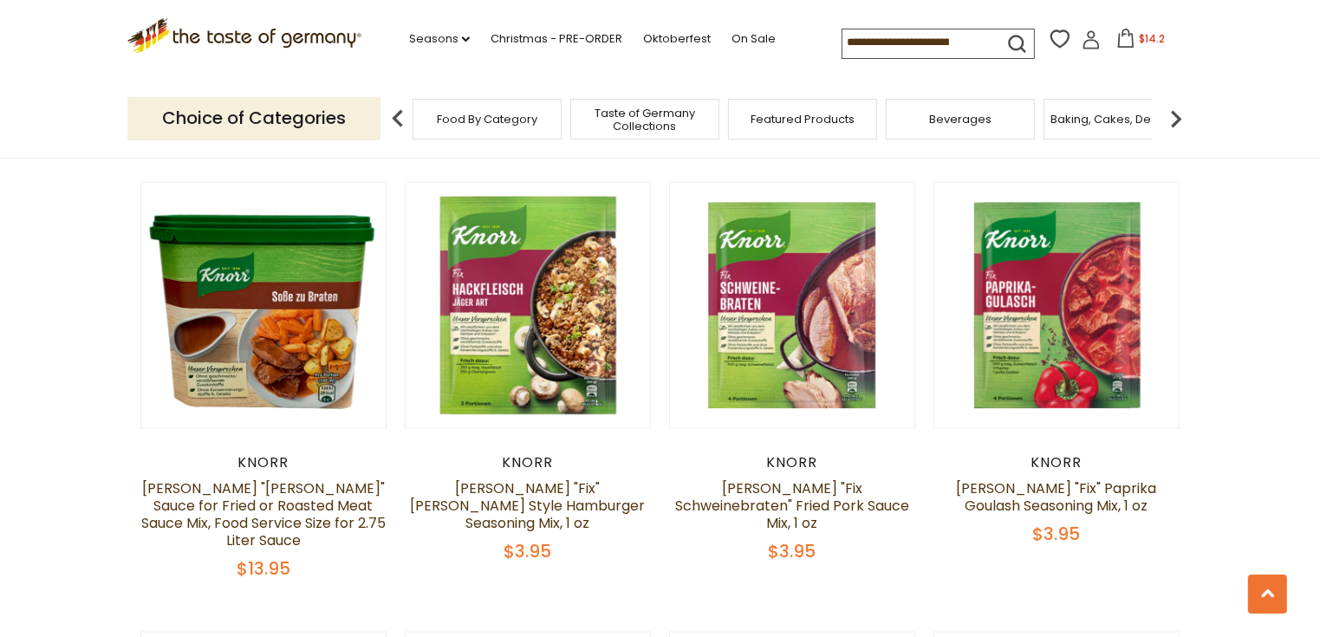
scroll to position [2200, 0]
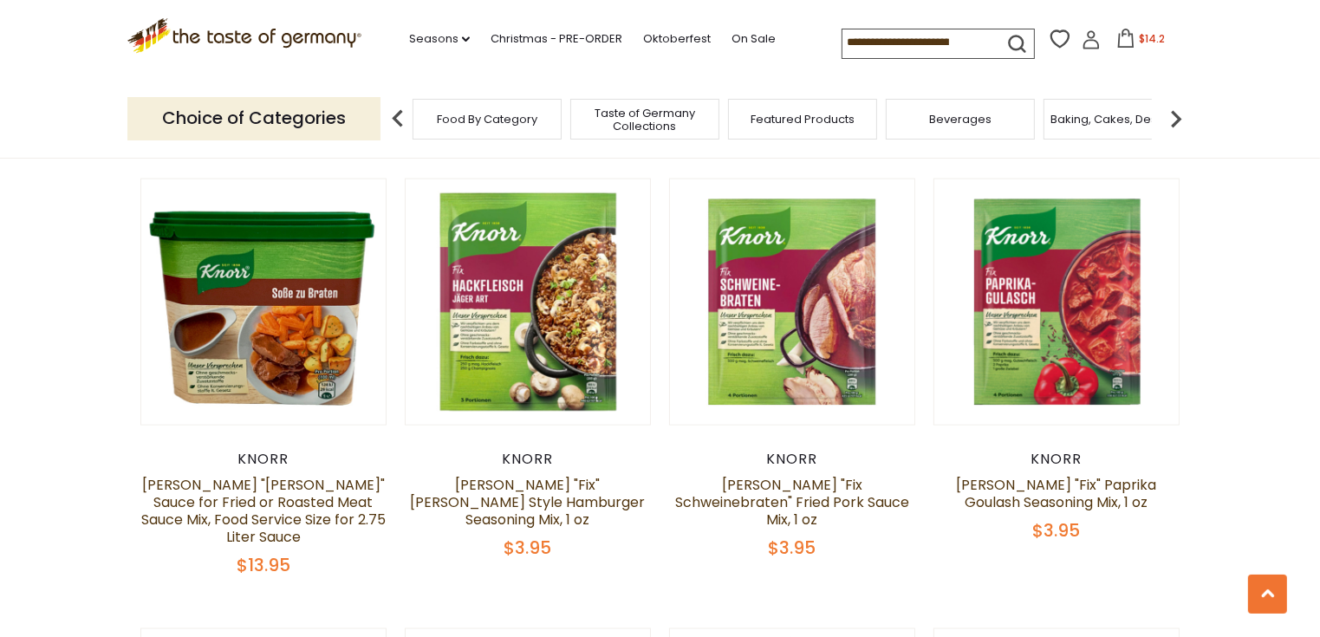
click at [1257, 486] on section "**********" at bounding box center [660, 411] width 1320 height 4246
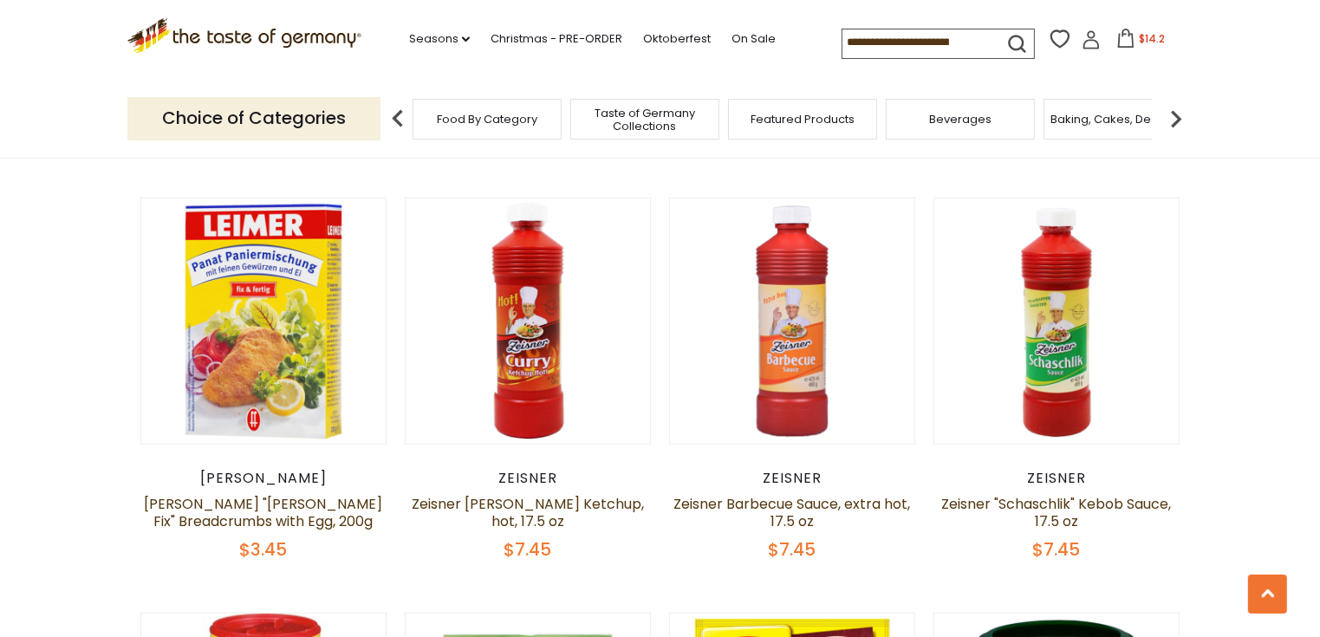
scroll to position [1337, 0]
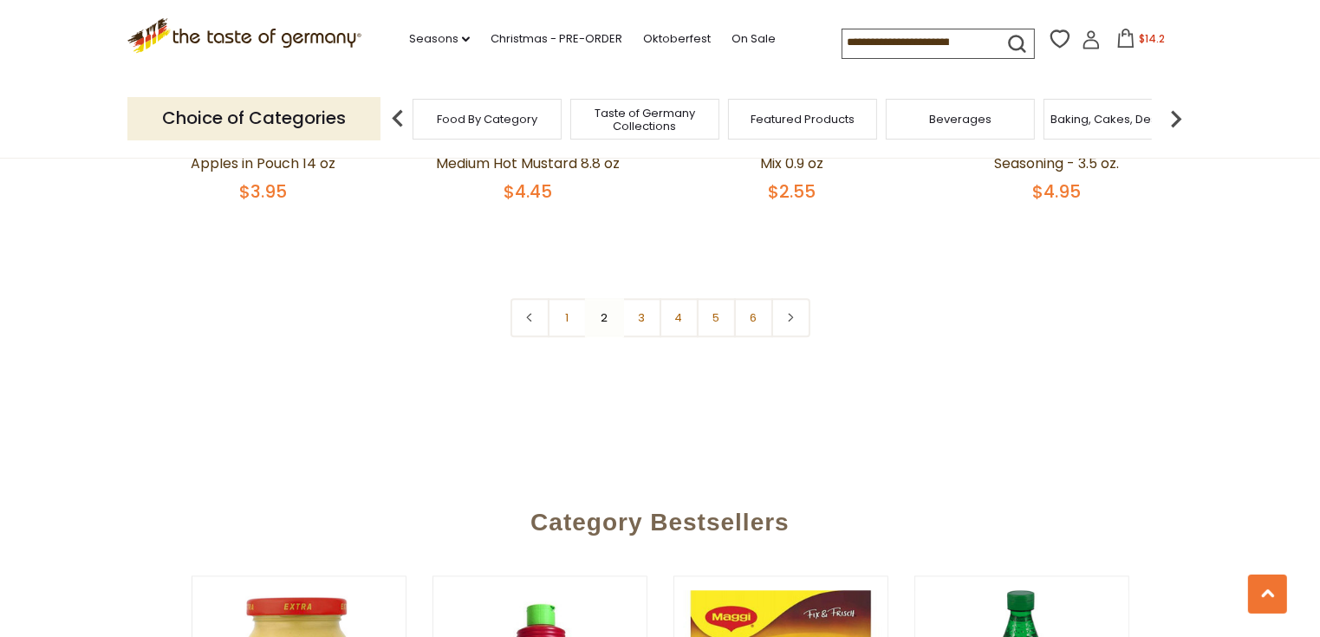
scroll to position [4237, 0]
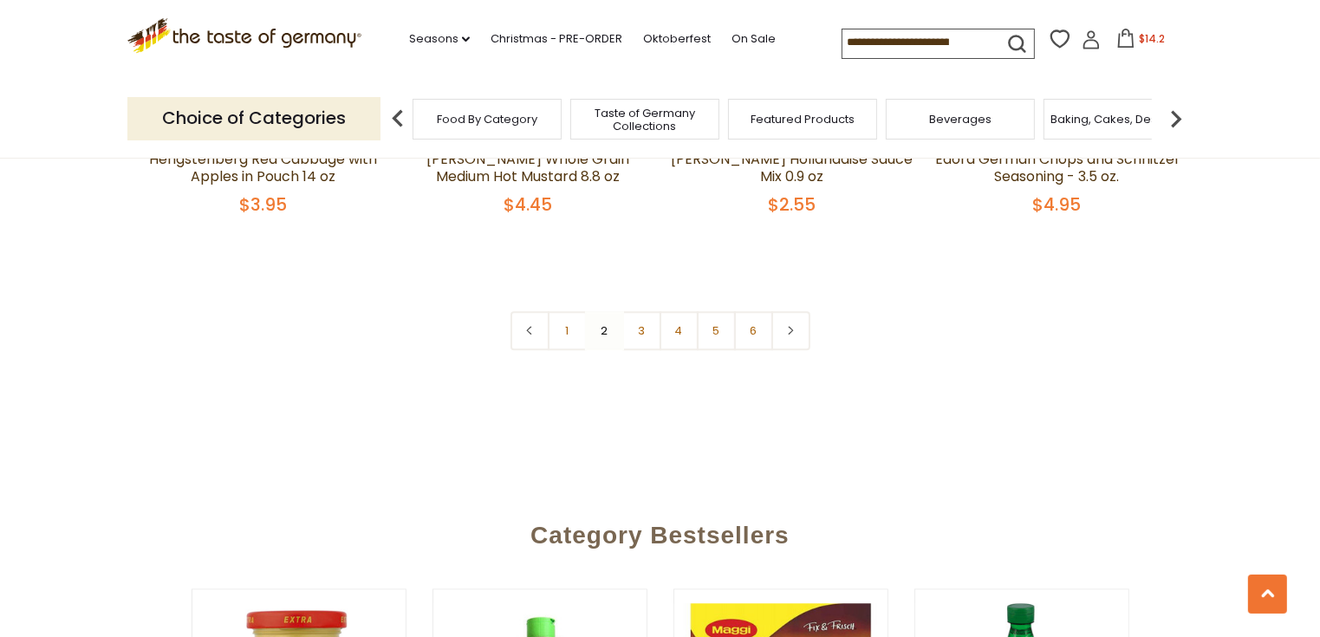
click at [605, 311] on nav "1 2 3 4 5 6" at bounding box center [660, 330] width 300 height 39
click at [637, 311] on link "3" at bounding box center [641, 330] width 39 height 39
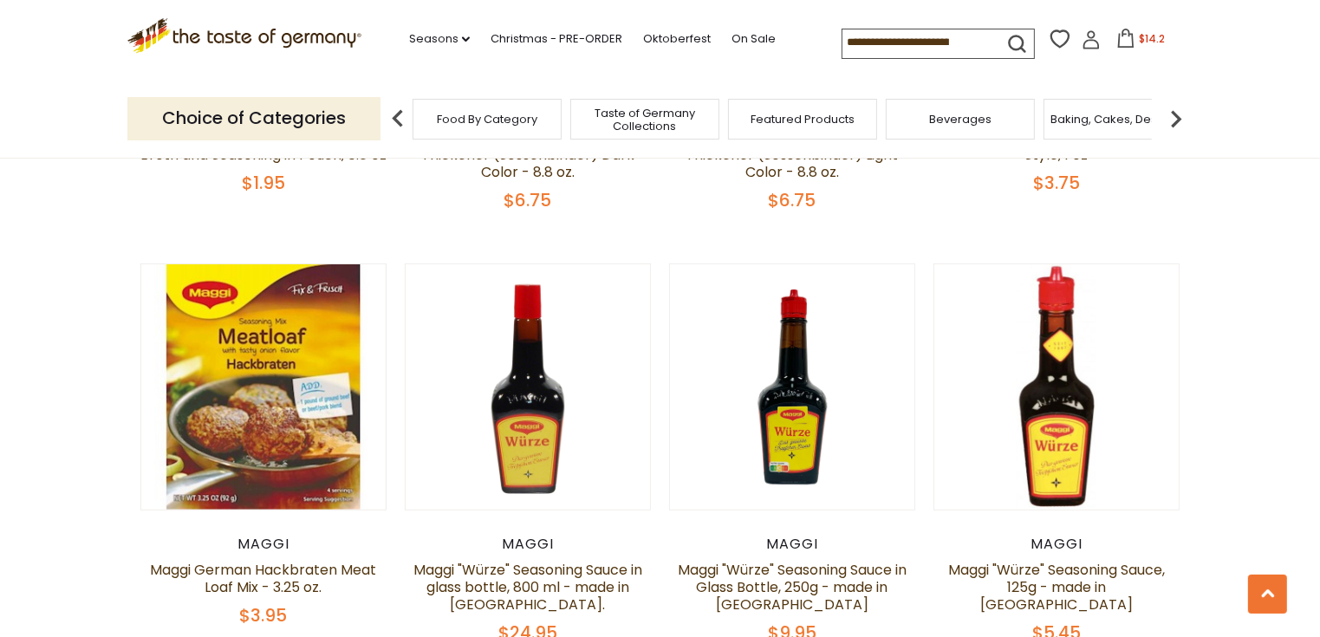
scroll to position [862, 0]
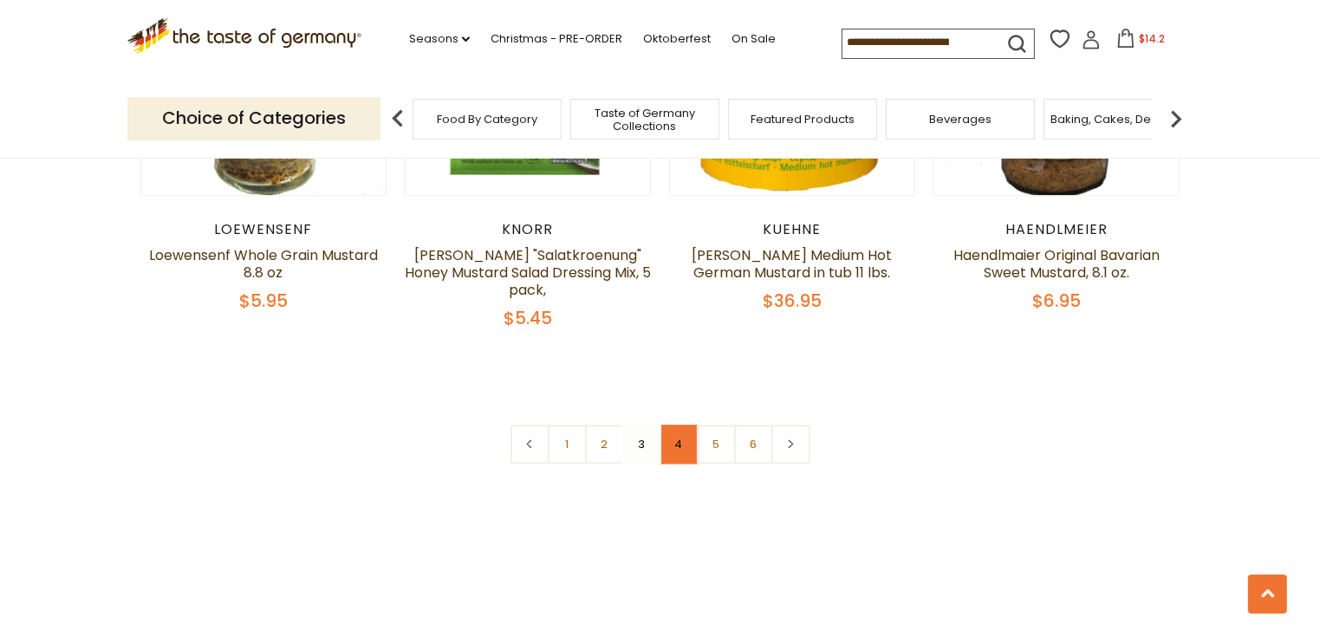
click at [681, 433] on link "4" at bounding box center [679, 444] width 39 height 39
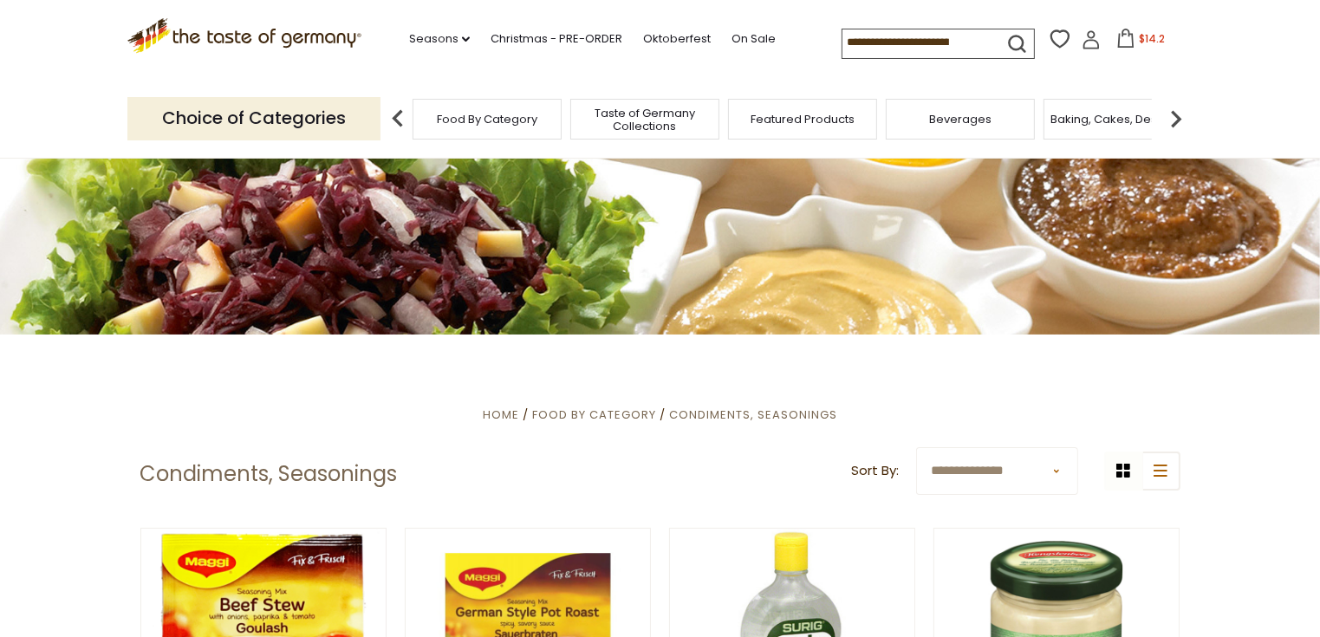
scroll to position [0, 0]
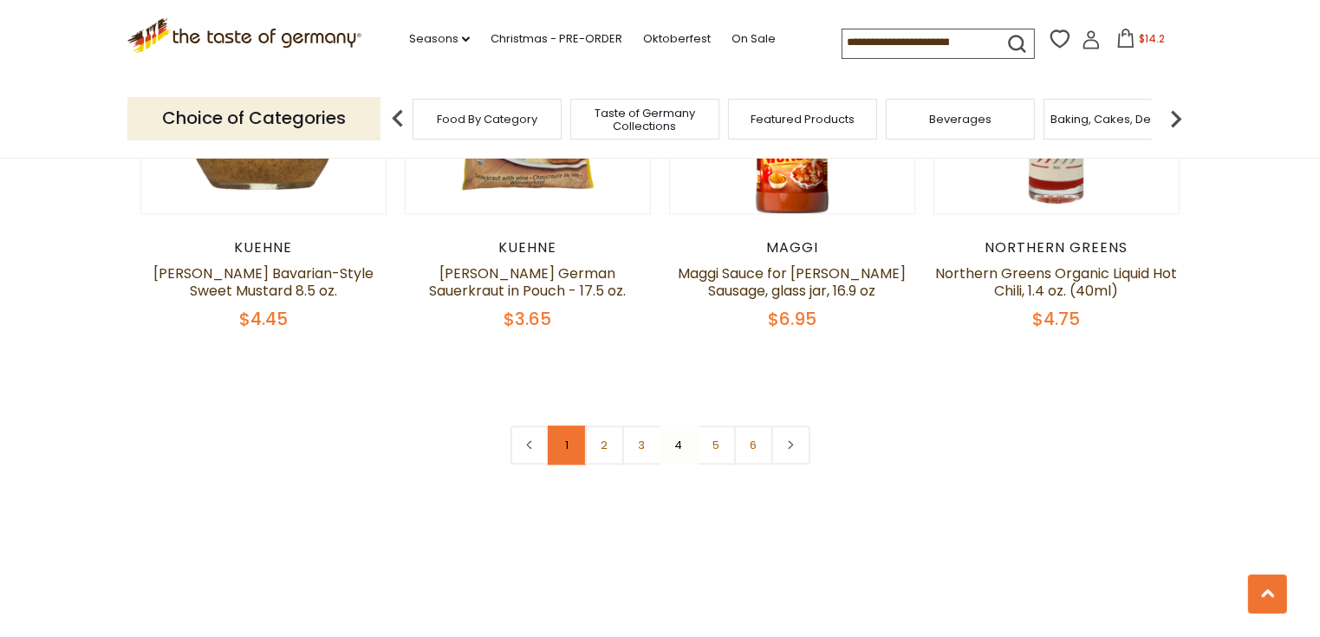
click at [566, 426] on link "1" at bounding box center [567, 445] width 39 height 39
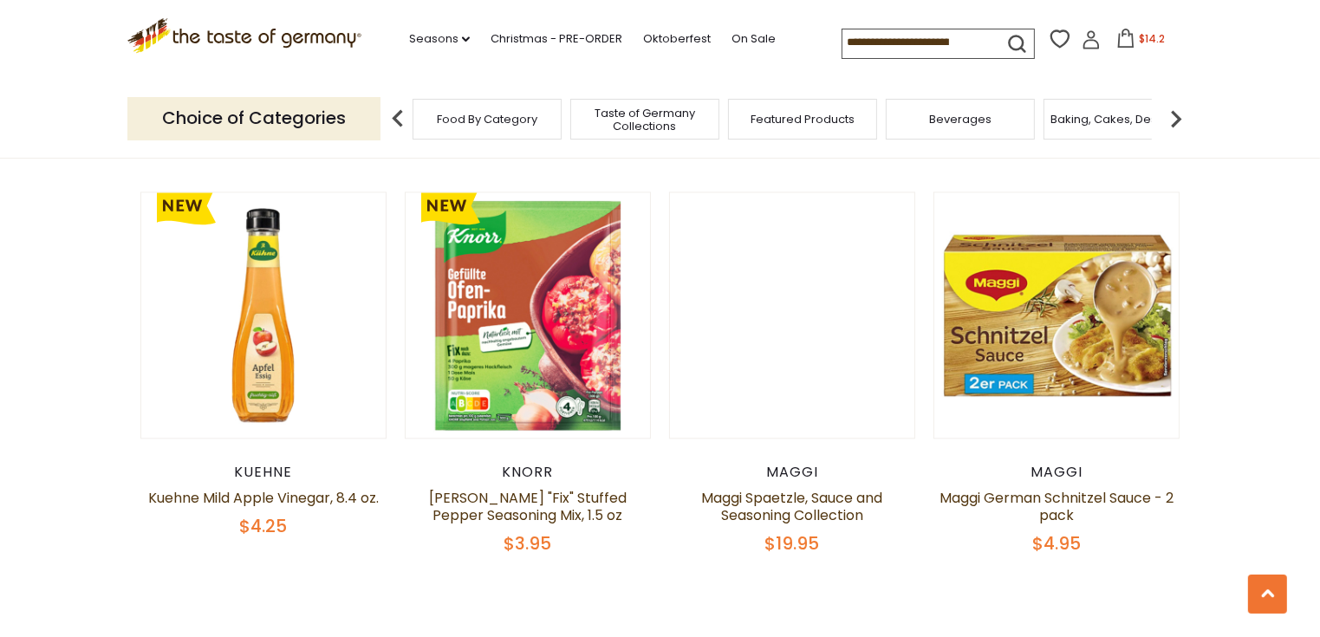
scroll to position [3914, 0]
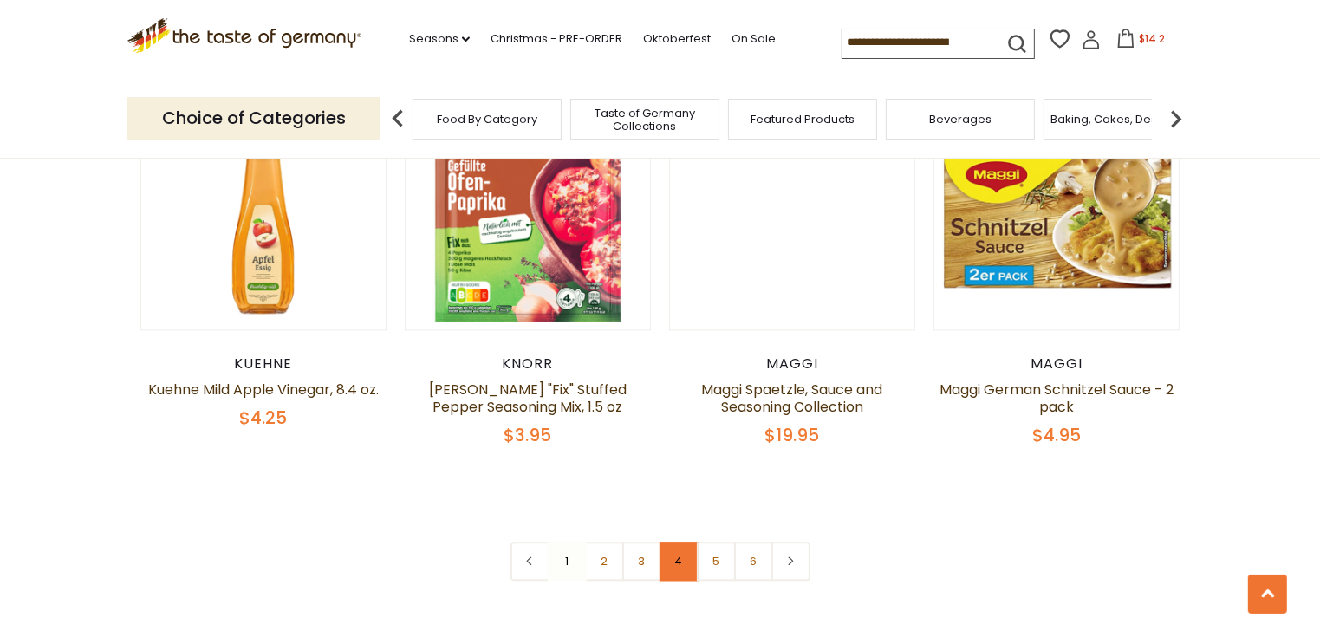
click at [679, 542] on link "4" at bounding box center [679, 561] width 39 height 39
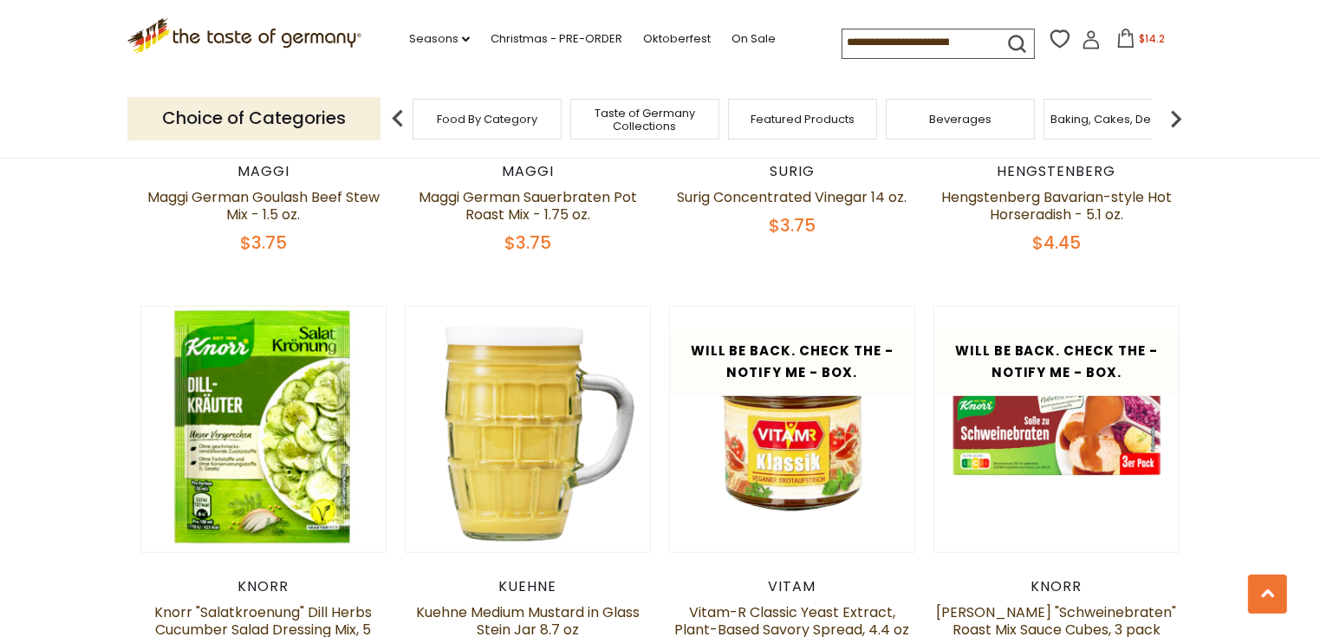
scroll to position [0, 0]
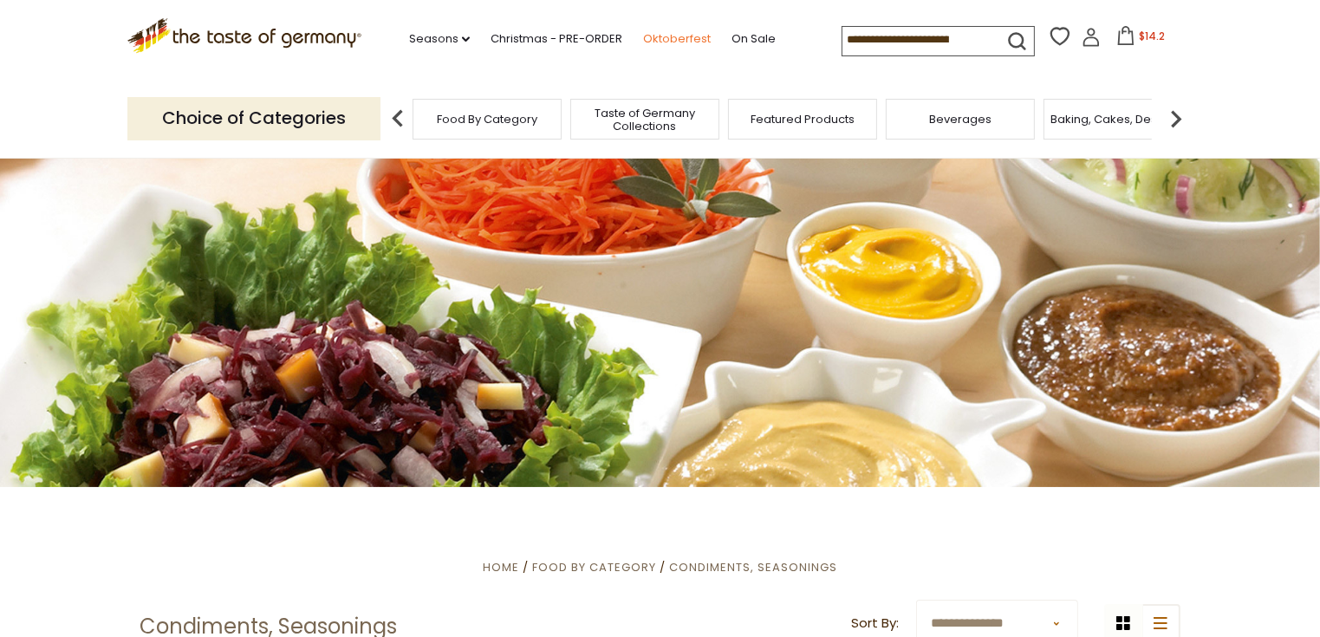
click at [689, 33] on link "Oktoberfest" at bounding box center [677, 38] width 68 height 19
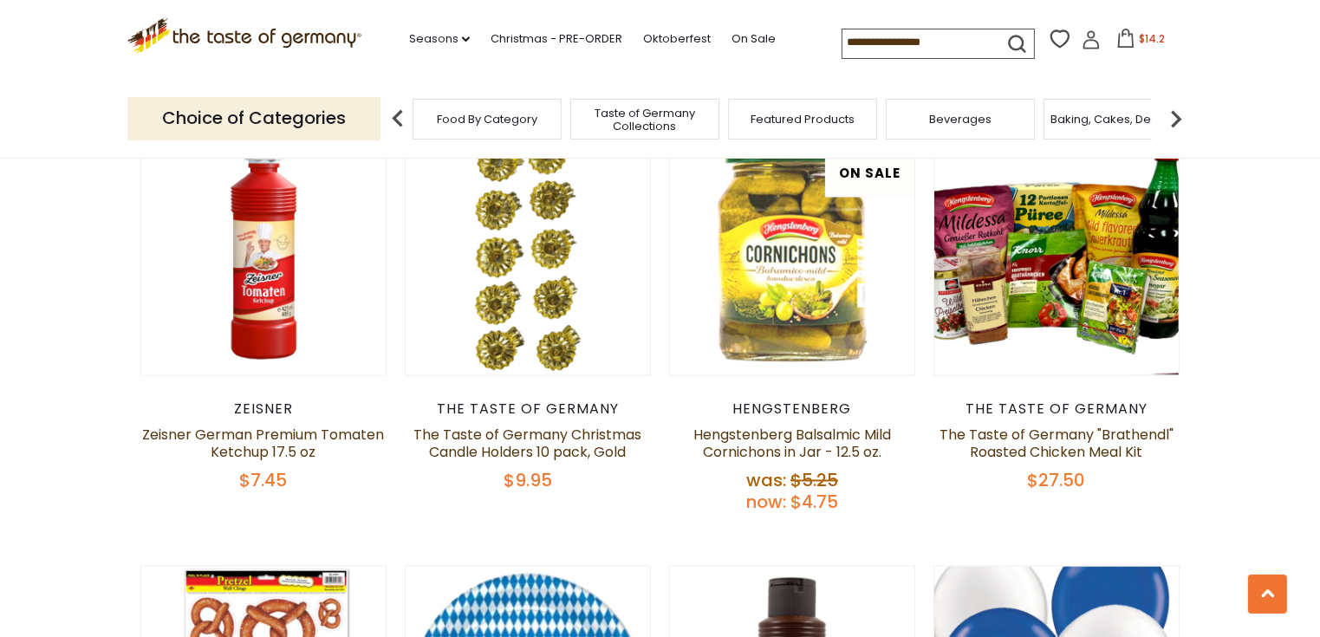
scroll to position [3147, 0]
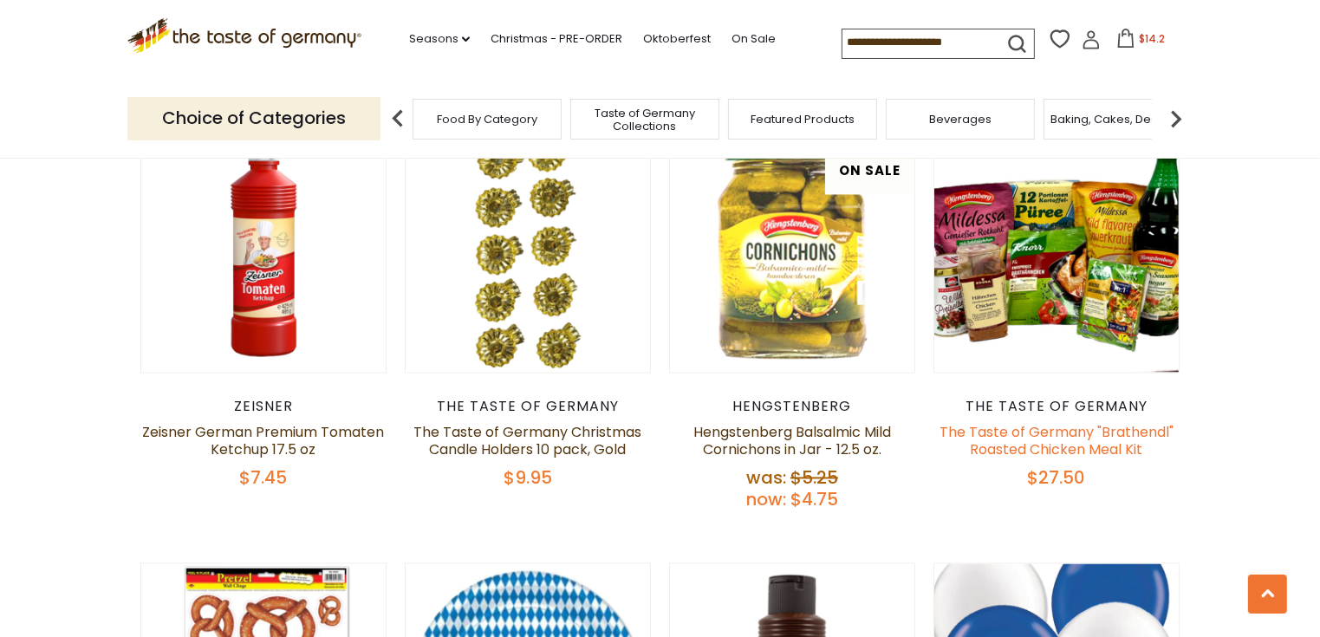
click at [1081, 423] on link "The Taste of Germany "Brathendl" Roasted Chicken Meal Kit" at bounding box center [1056, 441] width 234 height 37
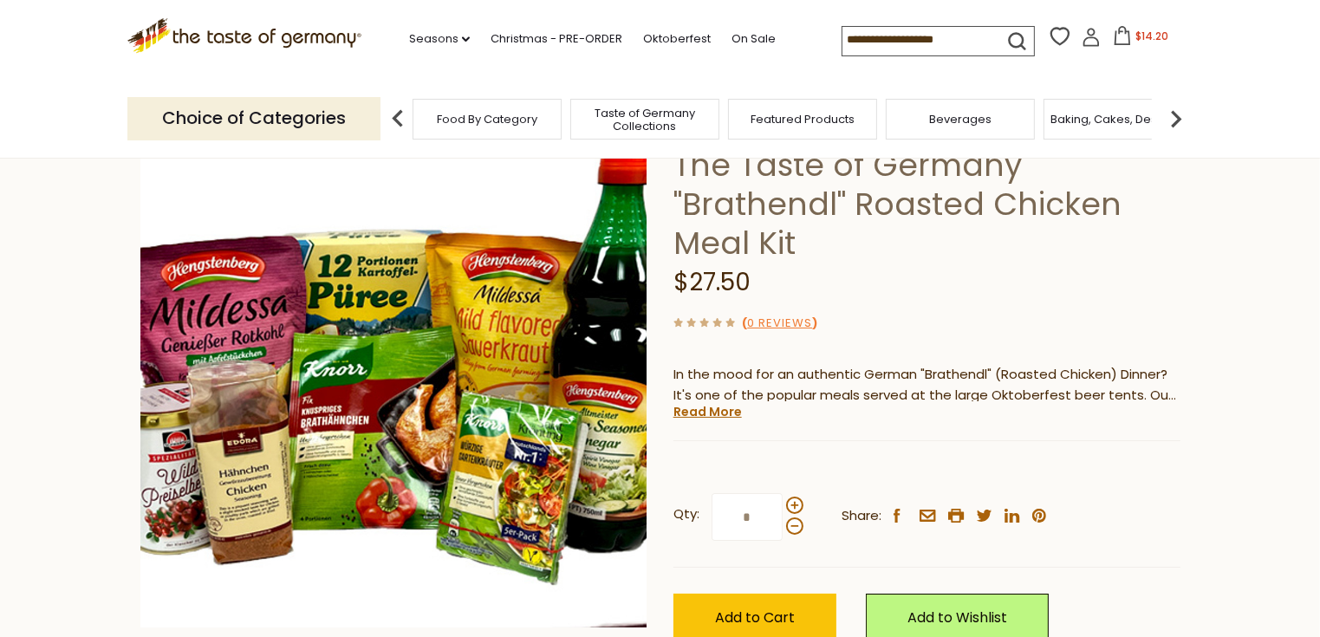
scroll to position [134, 0]
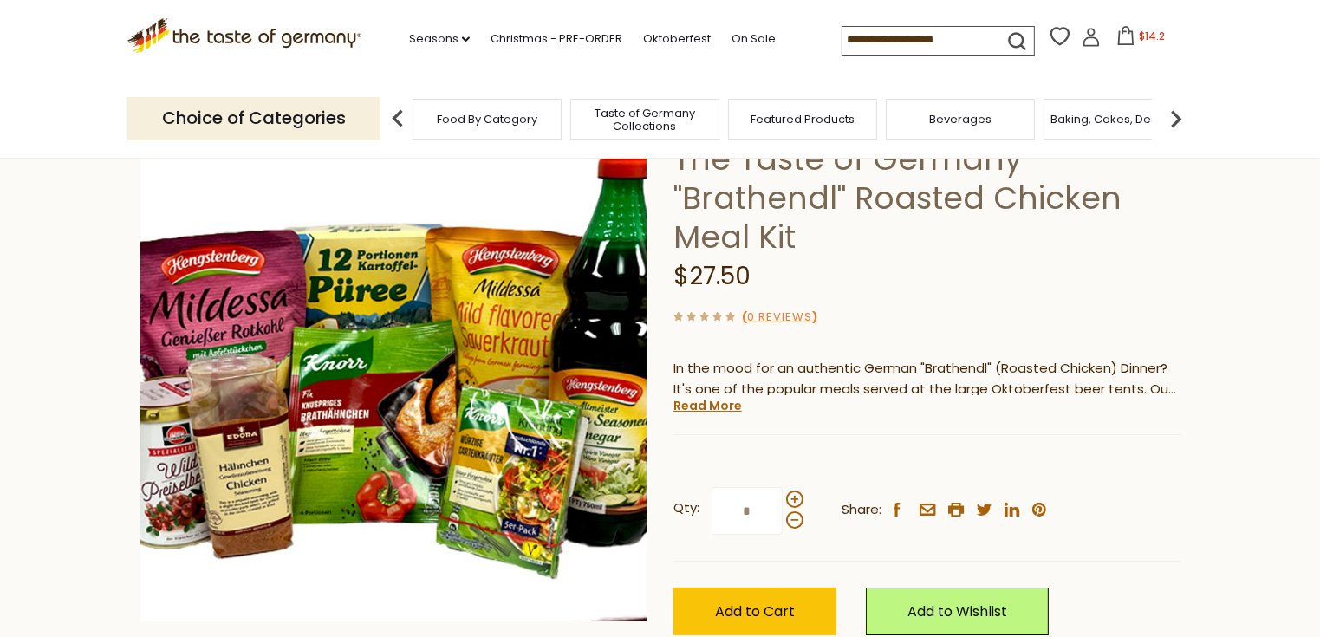
click at [101, 295] on section "Home Oktoberfest The Taste of Germany "Brathendl" Roasted Chicken Meal Kit The …" at bounding box center [660, 408] width 1320 height 770
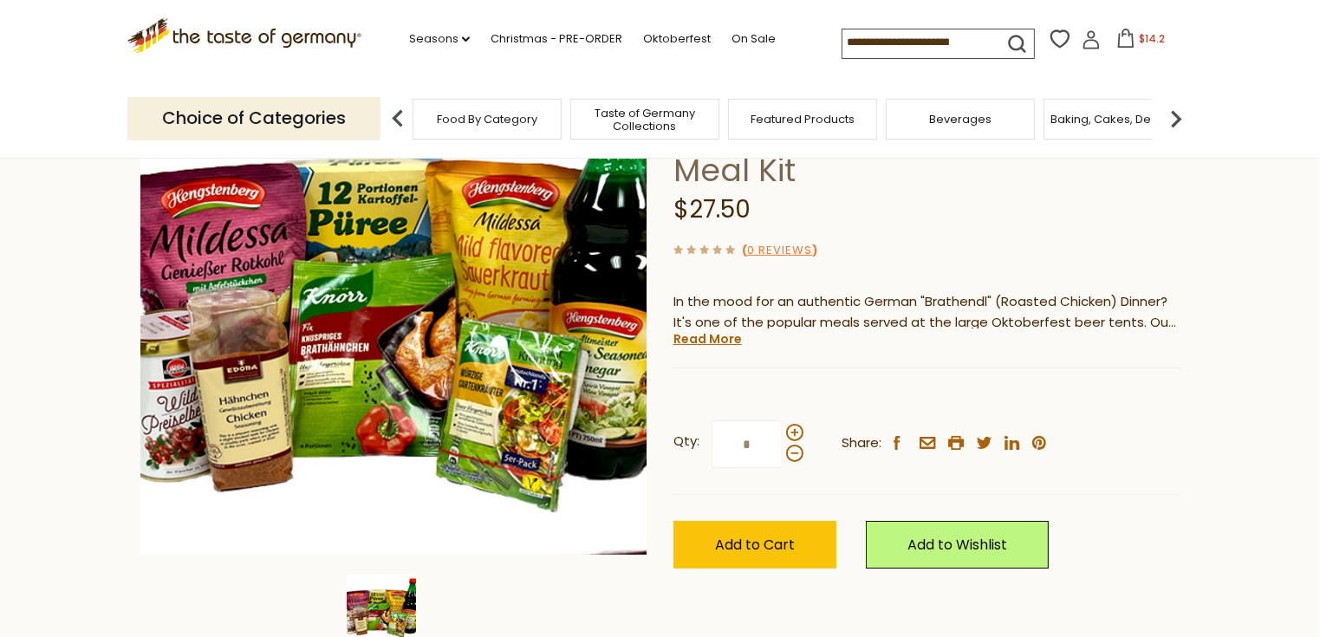
scroll to position [204, 0]
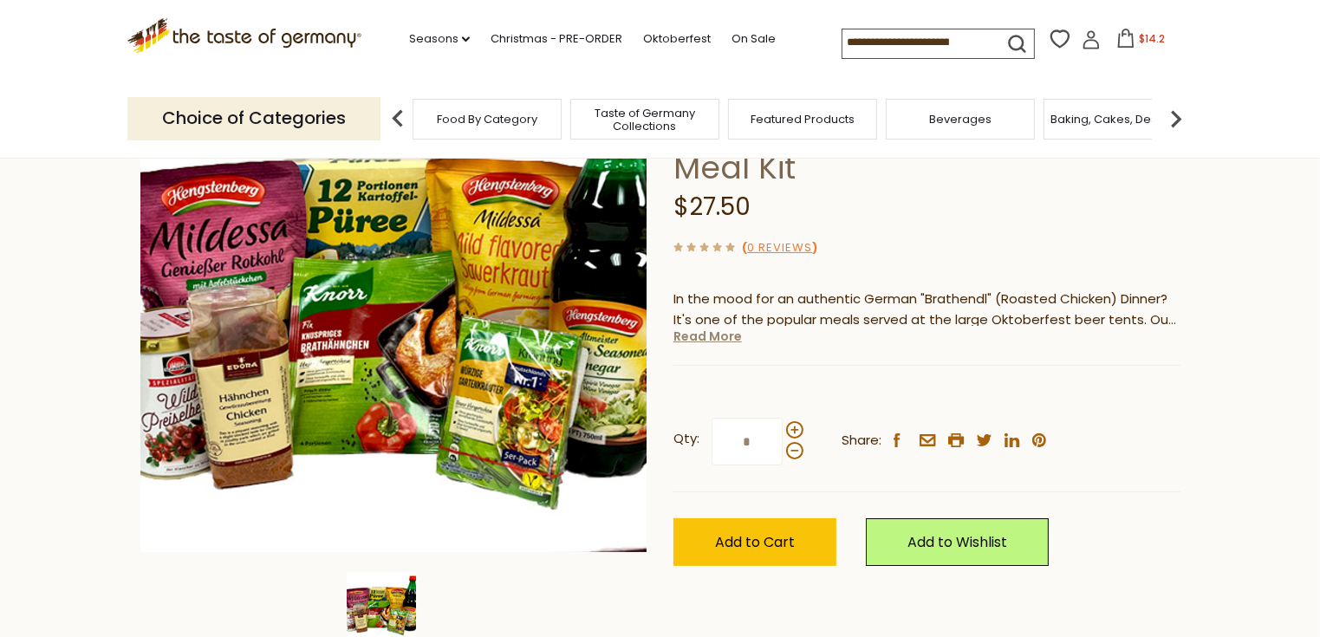
click at [713, 338] on link "Read More" at bounding box center [707, 336] width 68 height 17
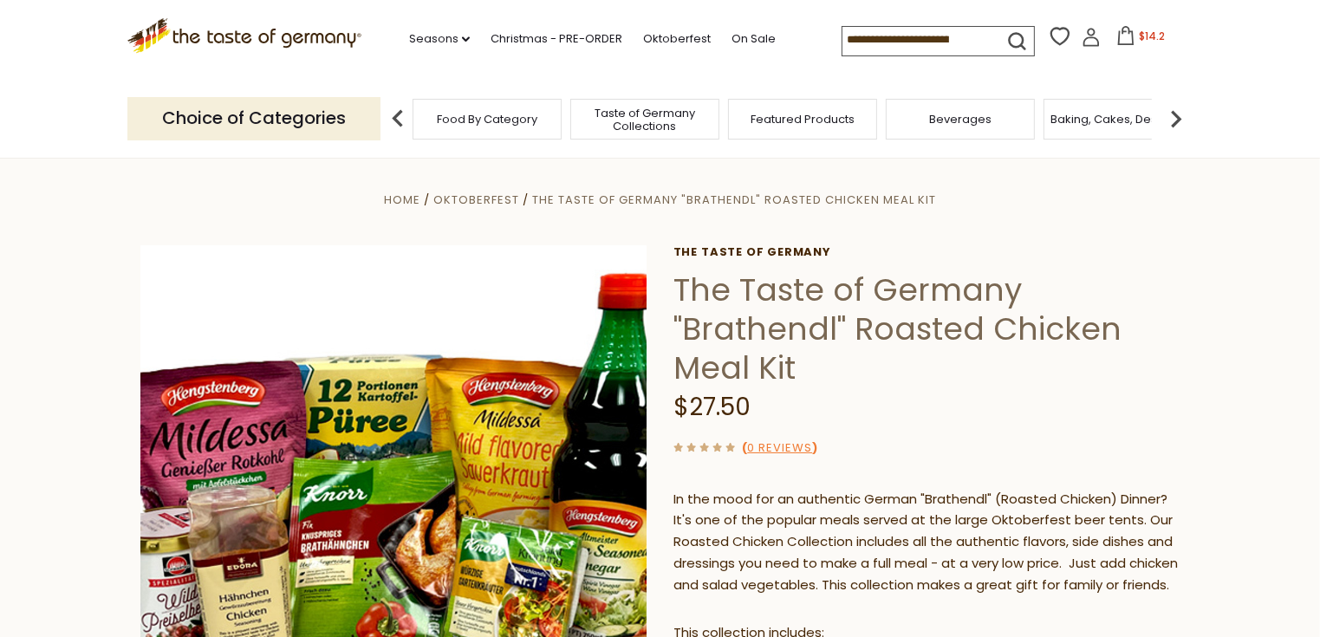
scroll to position [0, 0]
